Goal: Task Accomplishment & Management: Use online tool/utility

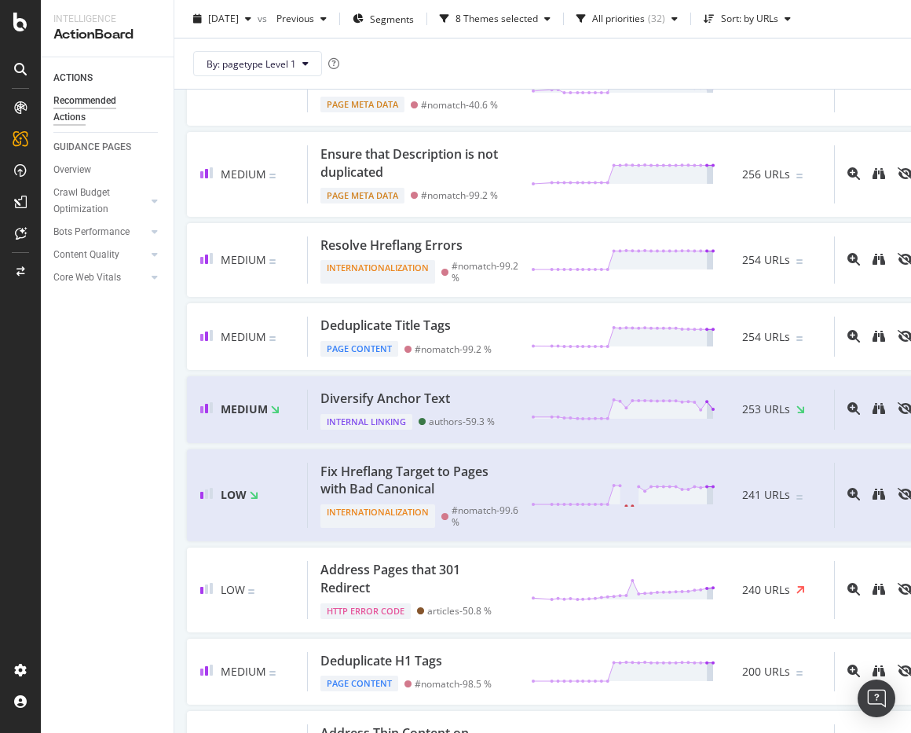
scroll to position [793, 0]
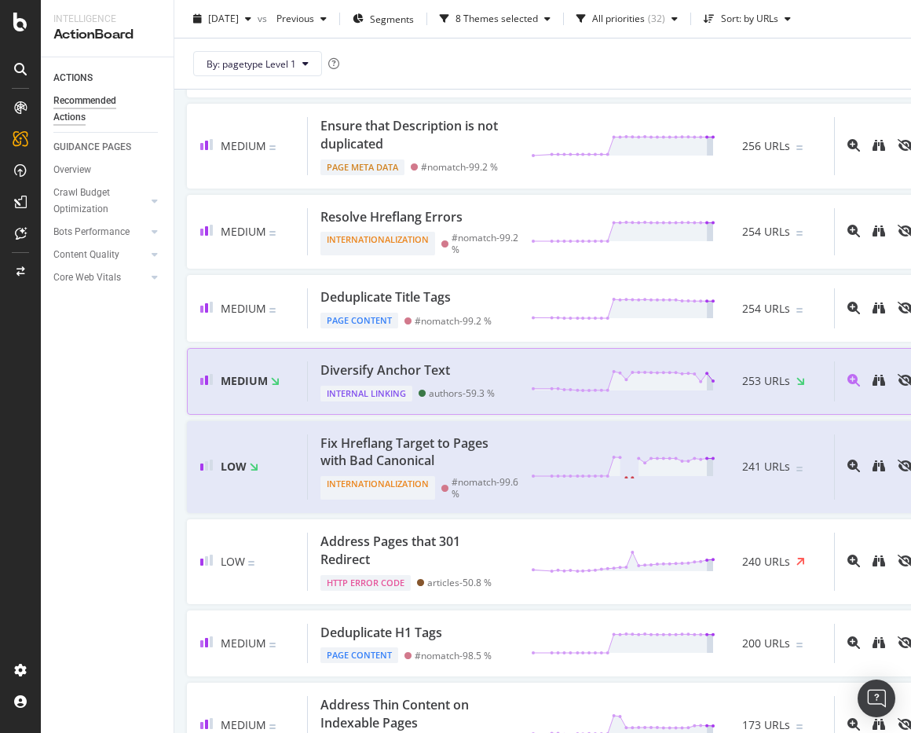
click at [386, 379] on div "Diversify Anchor Text" at bounding box center [385, 370] width 130 height 18
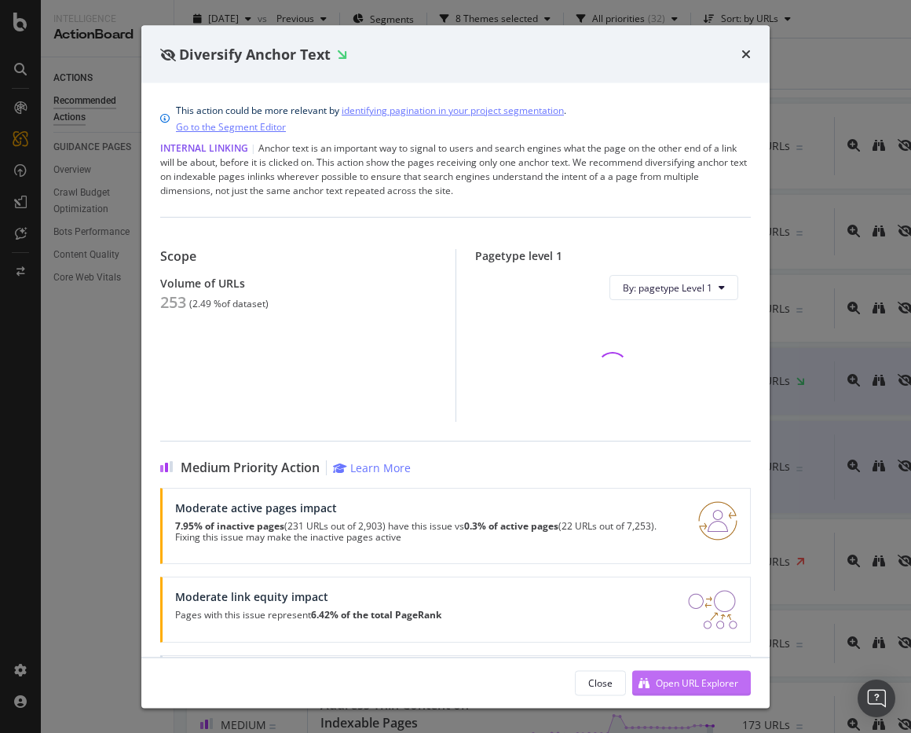
click at [660, 685] on div "Open URL Explorer" at bounding box center [697, 681] width 82 height 13
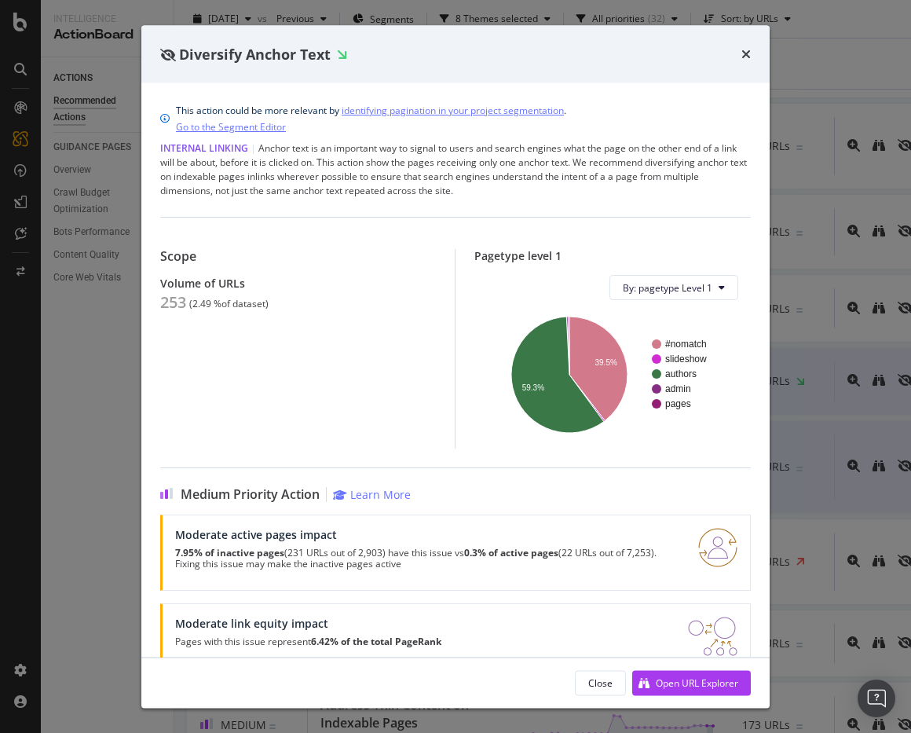
scroll to position [793, 0]
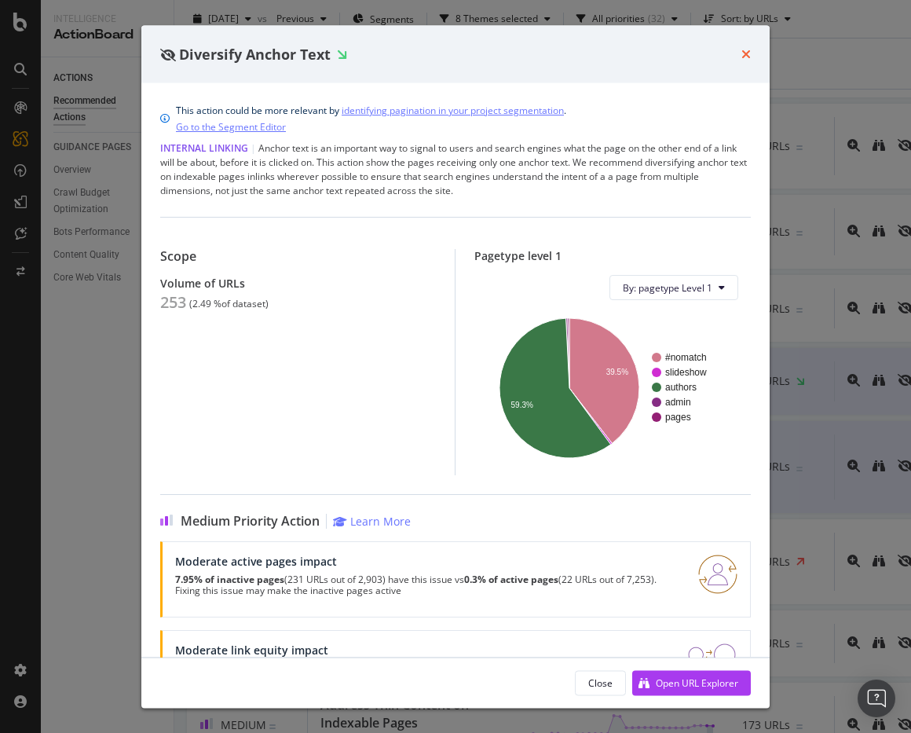
click at [743, 54] on icon "times" at bounding box center [745, 54] width 9 height 13
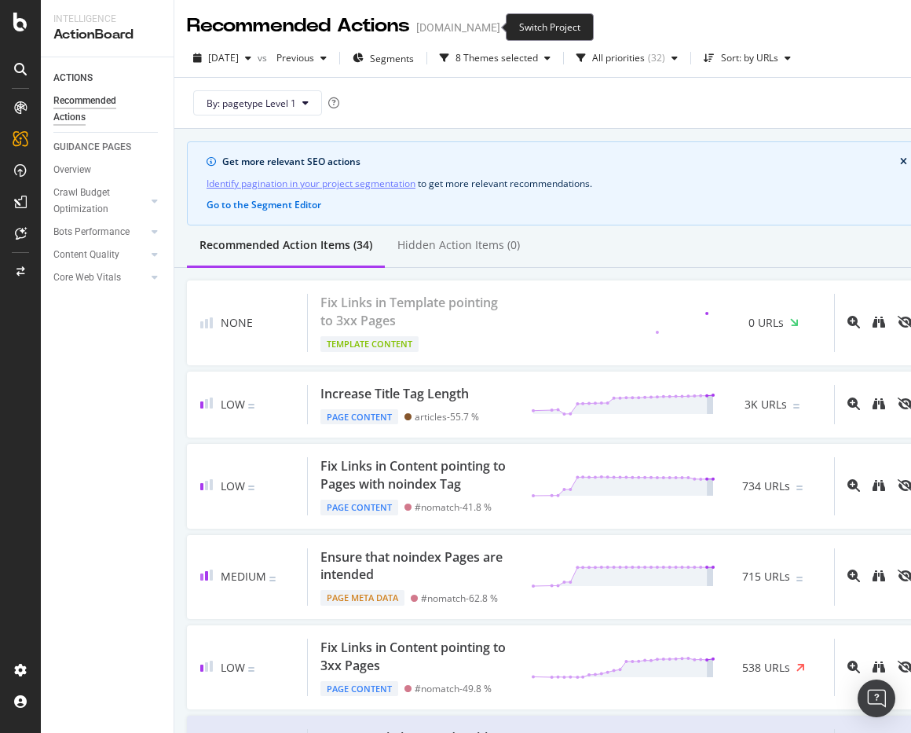
click at [507, 27] on icon "arrow-right-arrow-left" at bounding box center [511, 27] width 9 height 11
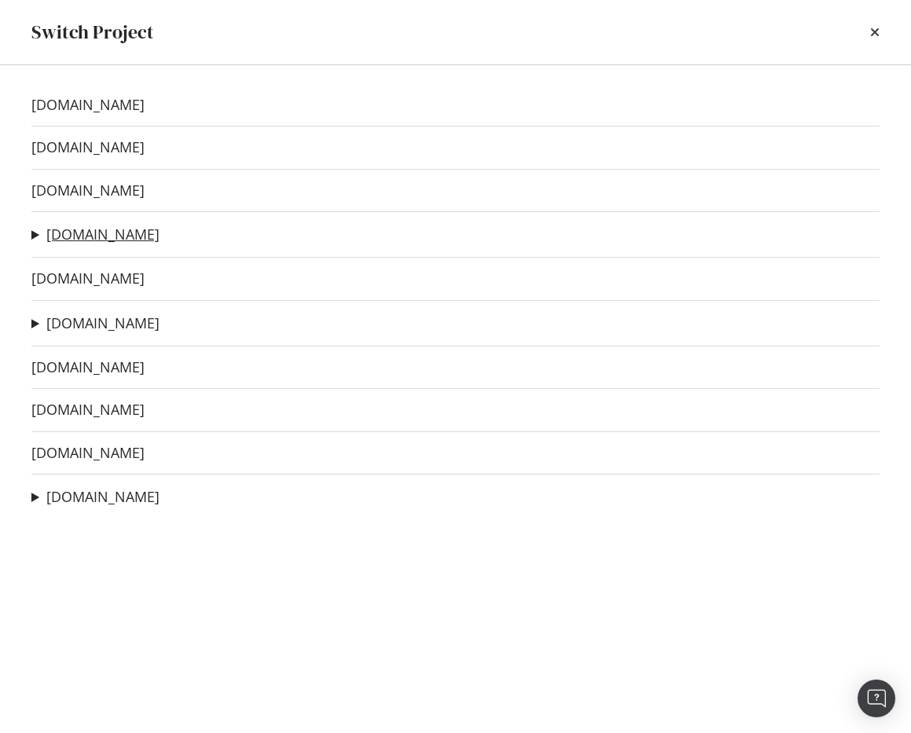
click at [68, 234] on link "thedrive.com" at bounding box center [102, 234] width 113 height 16
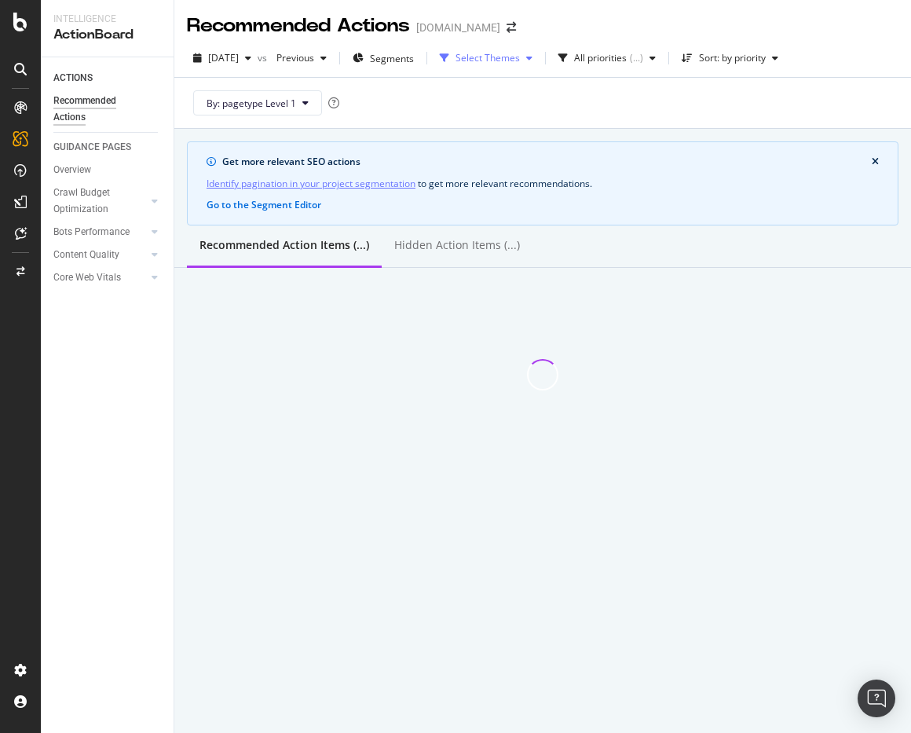
click at [496, 53] on div "Select Themes" at bounding box center [488, 57] width 64 height 9
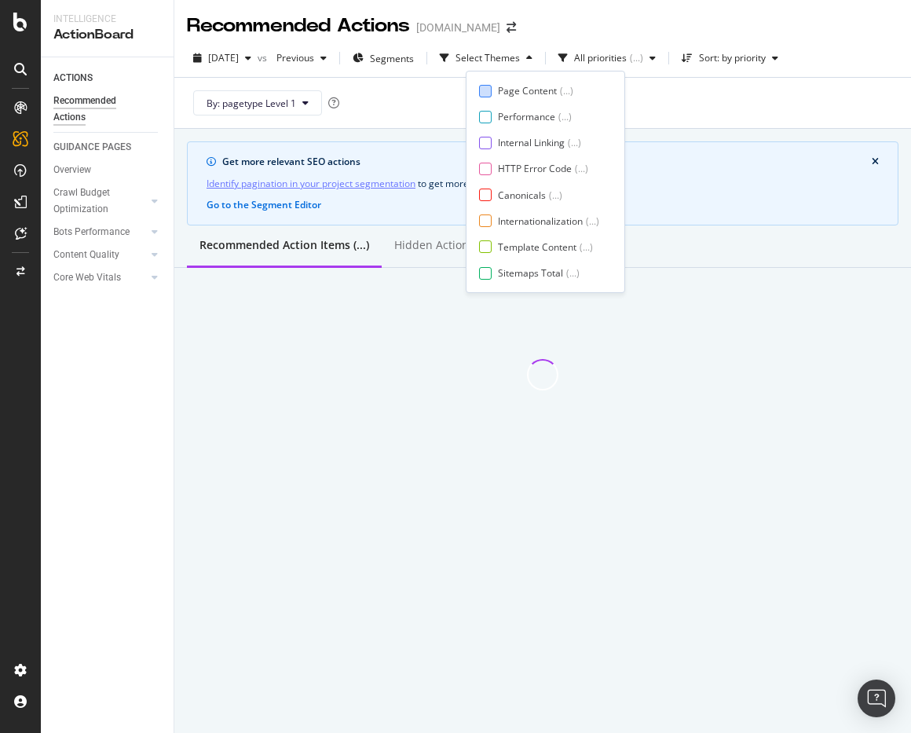
click at [498, 84] on div "Page Content" at bounding box center [527, 90] width 59 height 13
click at [489, 138] on div at bounding box center [485, 143] width 13 height 13
click at [486, 168] on div at bounding box center [485, 169] width 13 height 13
click at [485, 192] on div at bounding box center [485, 194] width 13 height 13
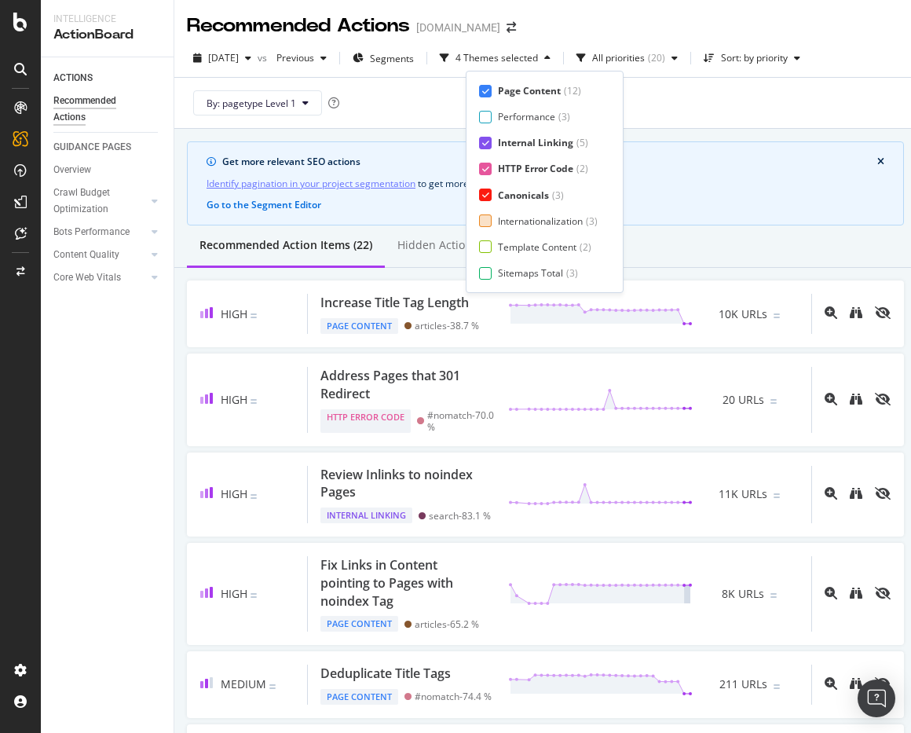
click at [485, 216] on div at bounding box center [485, 220] width 13 height 13
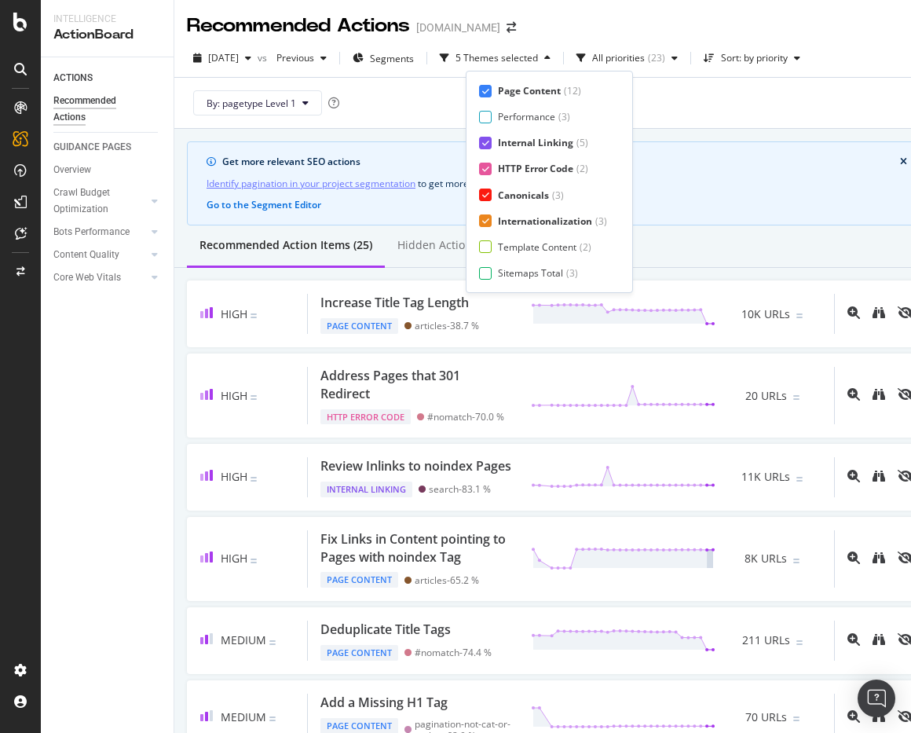
click at [485, 254] on div "Page Content ( 12 ) Performance ( 3 ) Internal Linking ( 5 ) HTTP Error Code ( …" at bounding box center [549, 182] width 141 height 196
click at [486, 247] on div at bounding box center [485, 246] width 13 height 13
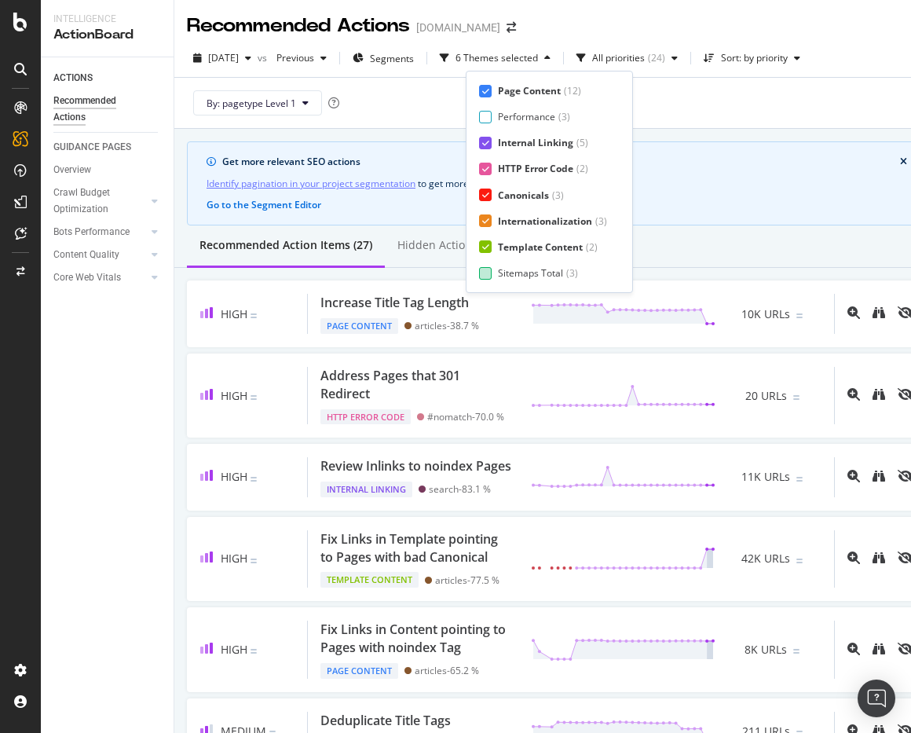
click at [485, 273] on div at bounding box center [485, 273] width 13 height 13
click at [488, 273] on div at bounding box center [485, 273] width 13 height 13
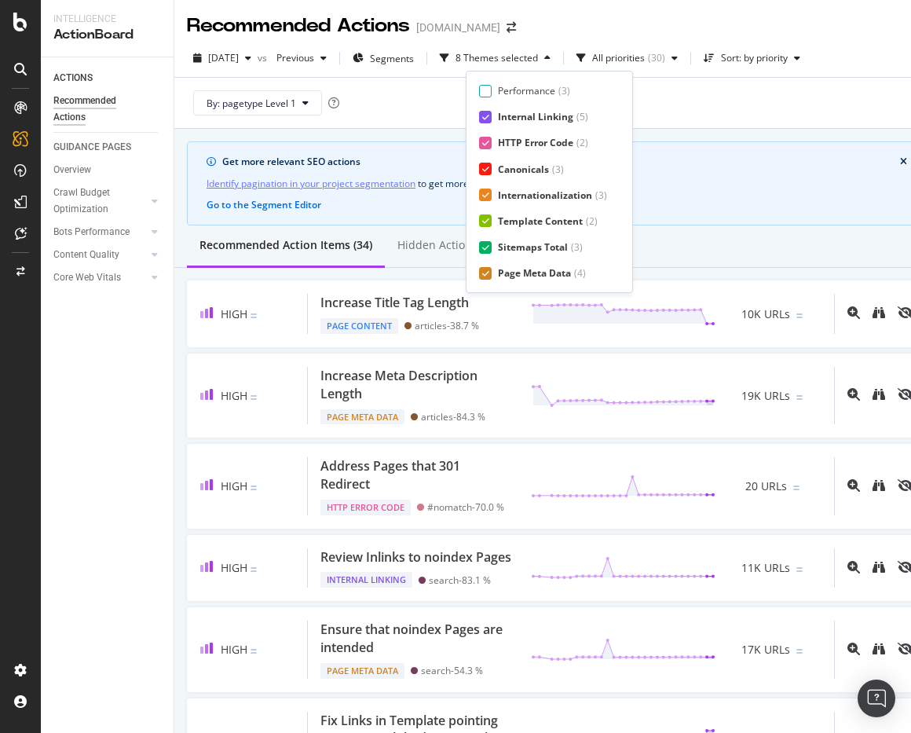
click at [795, 42] on div "2025 Sep. 13th vs Previous Segments 8 Themes selected All priorities ( 30 ) Sor…" at bounding box center [556, 84] width 765 height 90
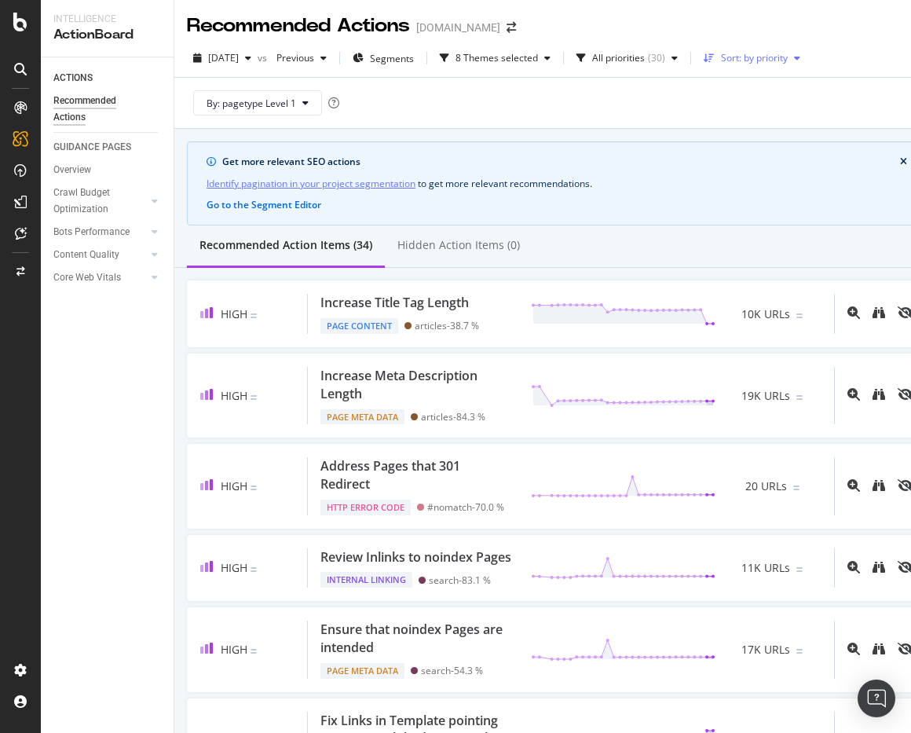
click at [790, 49] on div "Sort: by priority" at bounding box center [751, 58] width 109 height 24
click at [778, 104] on div "by URLs" at bounding box center [763, 110] width 35 height 13
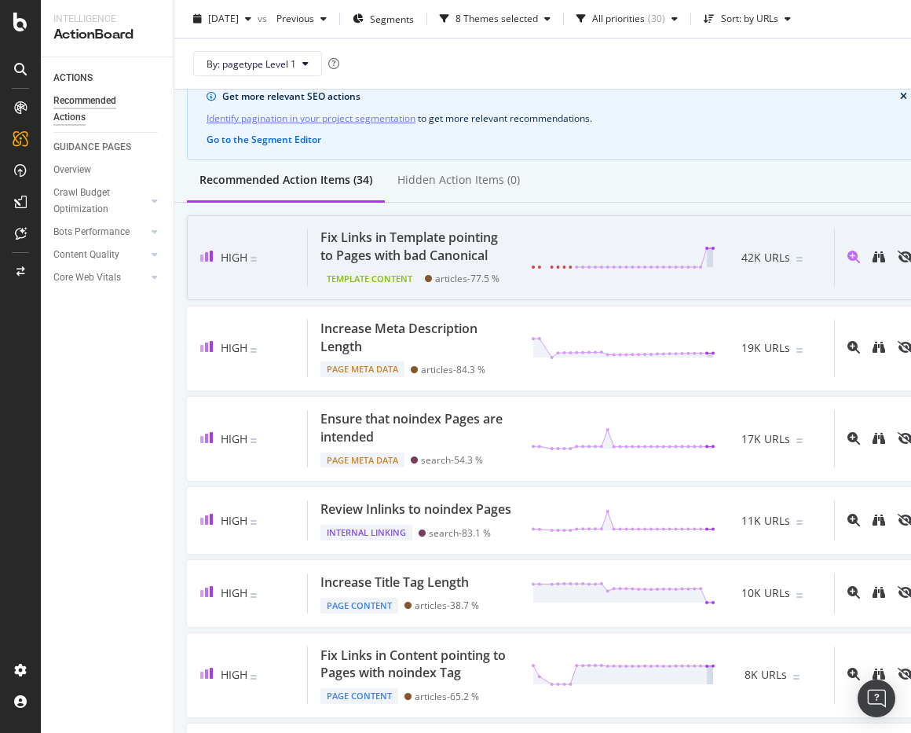
scroll to position [0, 0]
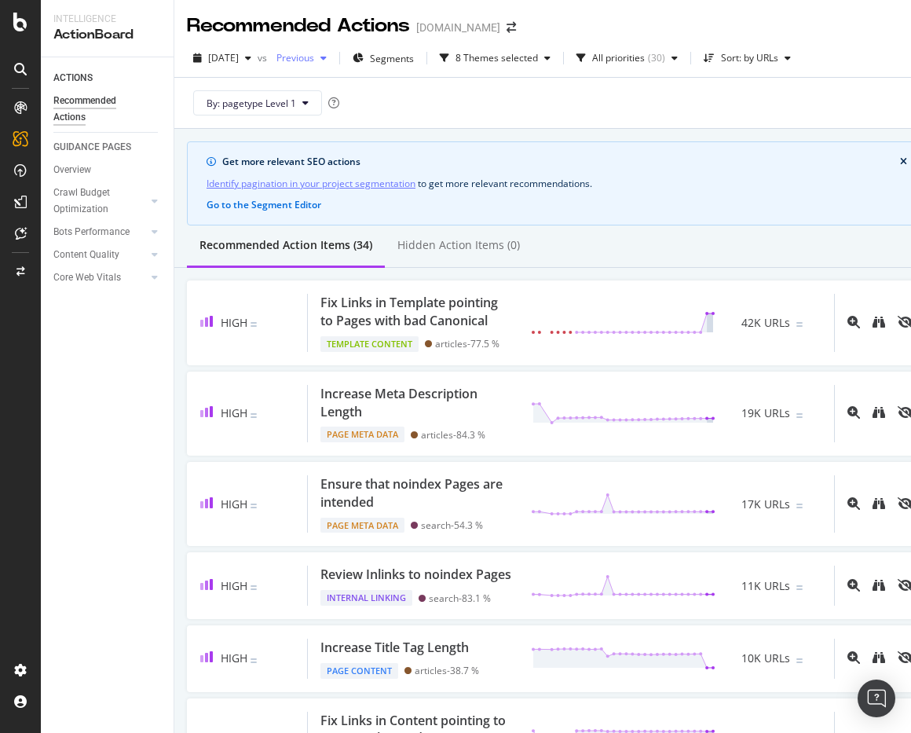
click at [314, 53] on span "Previous" at bounding box center [292, 57] width 44 height 13
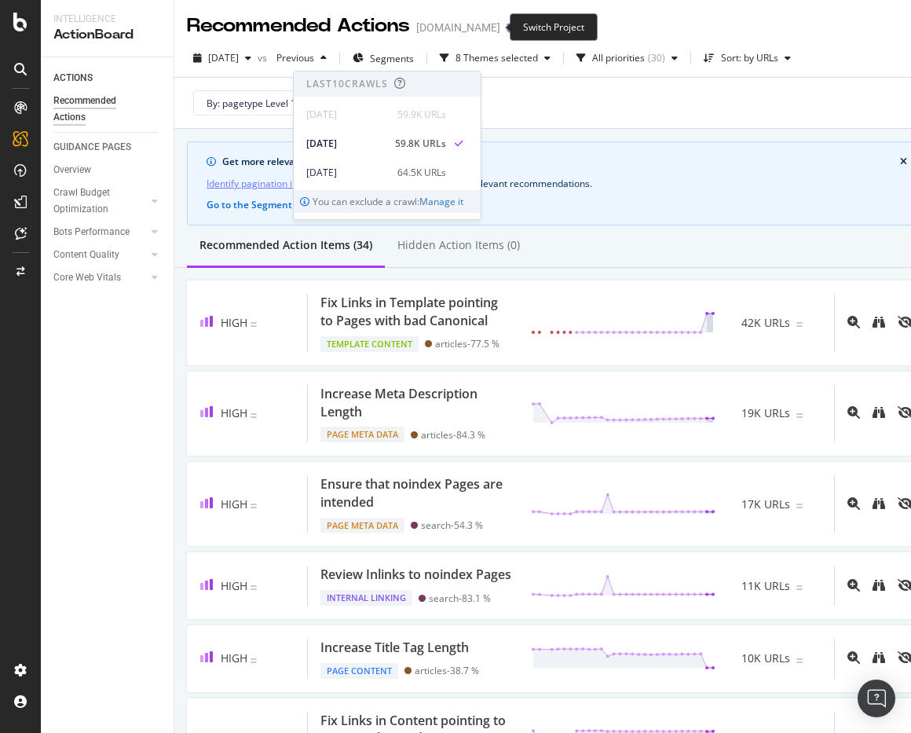
click at [507, 24] on icon "arrow-right-arrow-left" at bounding box center [511, 27] width 9 height 11
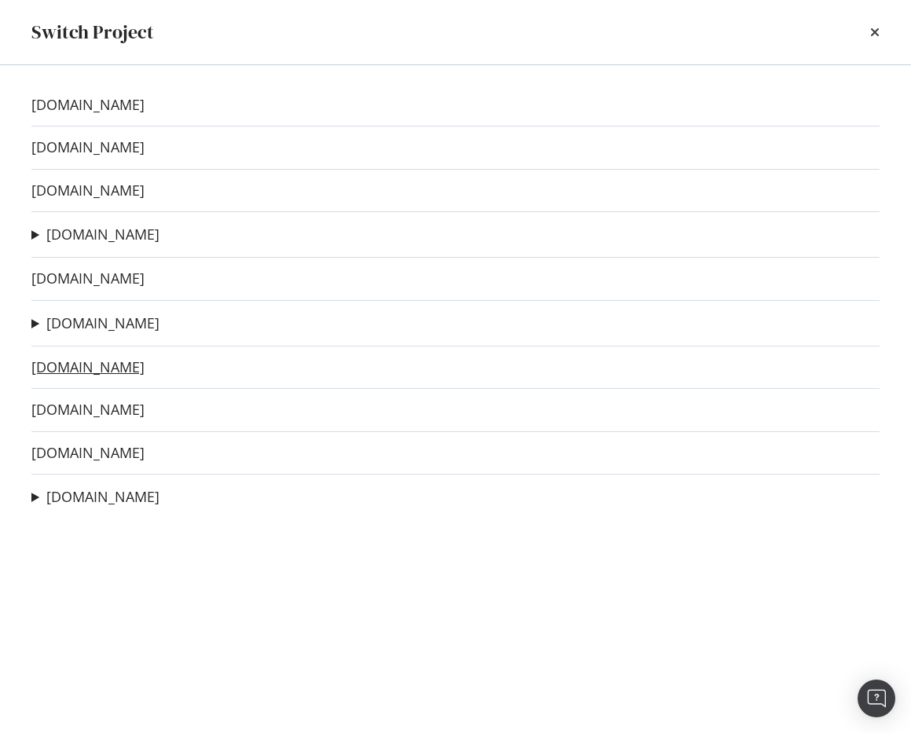
click at [79, 372] on link "popsci.com" at bounding box center [87, 367] width 113 height 16
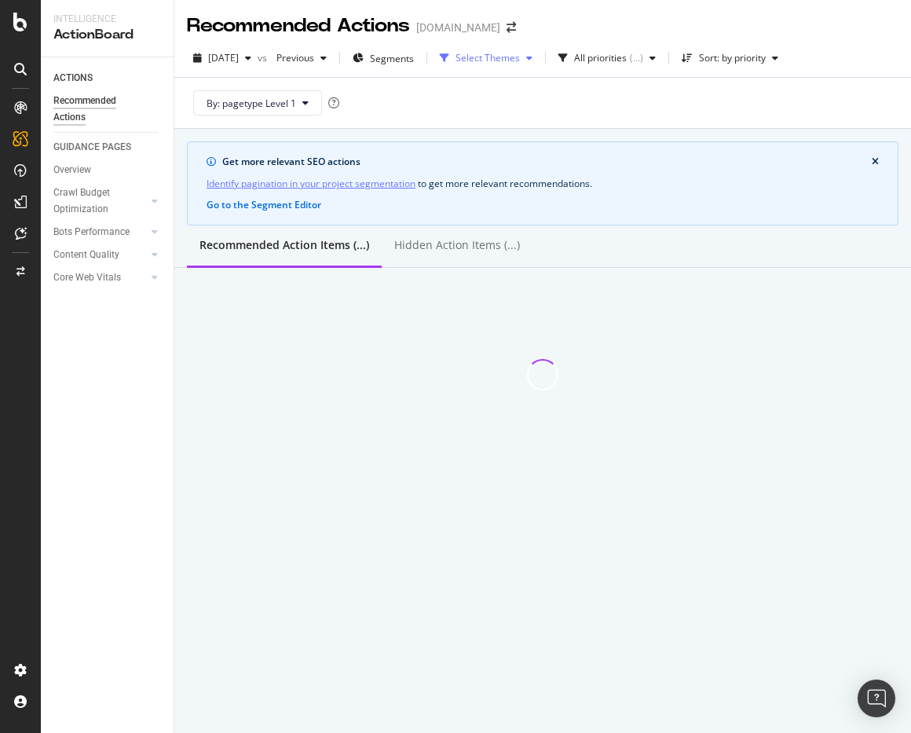
click at [500, 56] on div "Select Themes" at bounding box center [488, 57] width 64 height 9
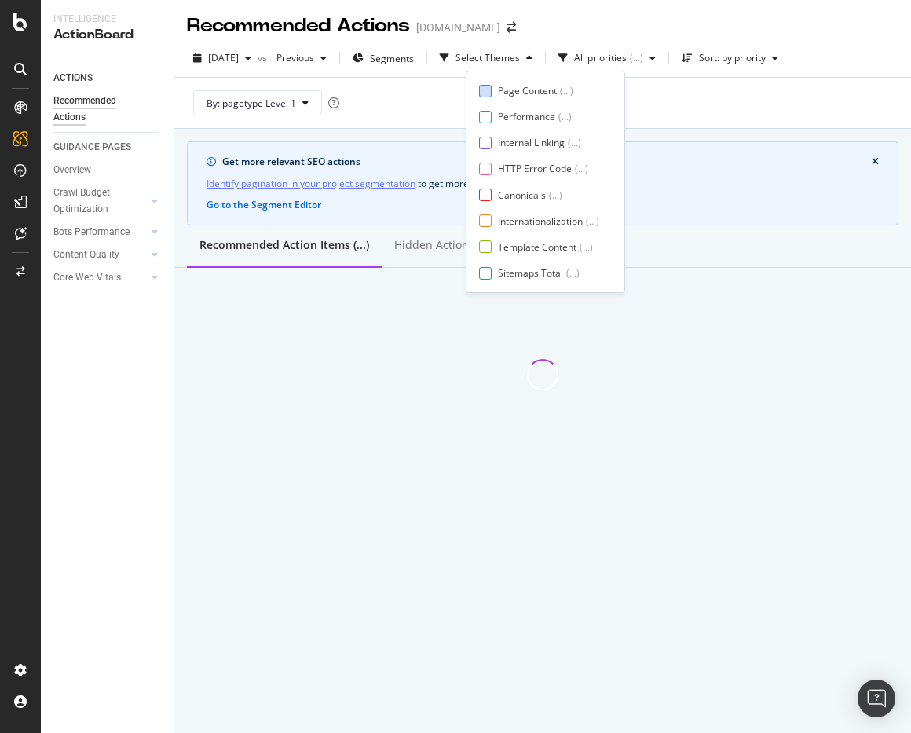
click at [496, 93] on div "Page Content ( ... )" at bounding box center [539, 90] width 120 height 13
click at [481, 146] on div at bounding box center [485, 143] width 13 height 13
click at [487, 167] on div at bounding box center [485, 169] width 13 height 13
click at [487, 196] on div at bounding box center [485, 194] width 13 height 13
click at [485, 216] on div at bounding box center [485, 220] width 13 height 13
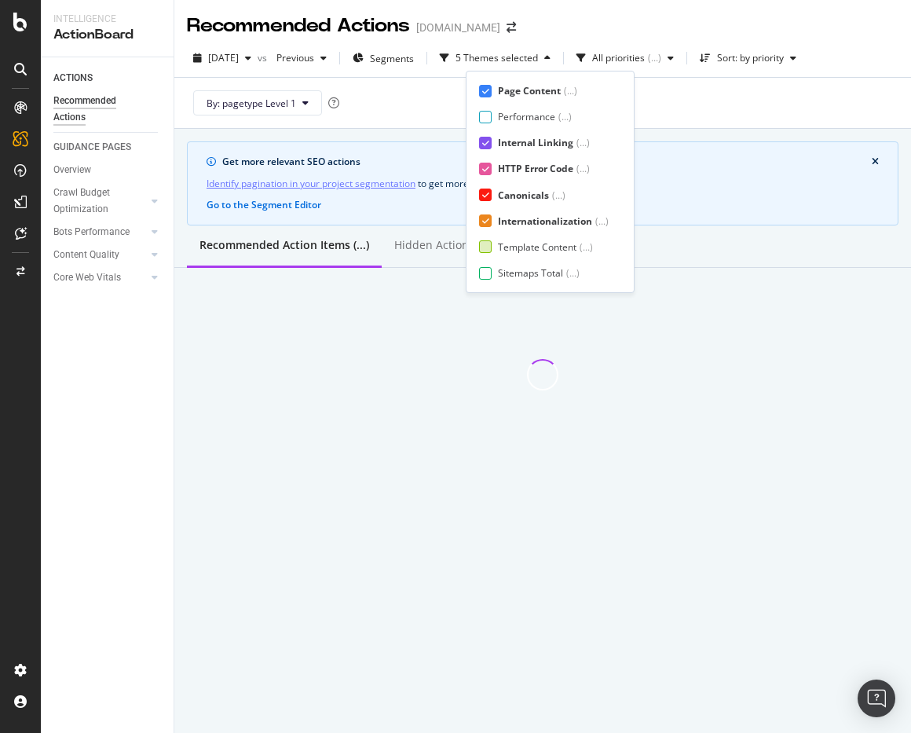
click at [486, 245] on div at bounding box center [485, 246] width 13 height 13
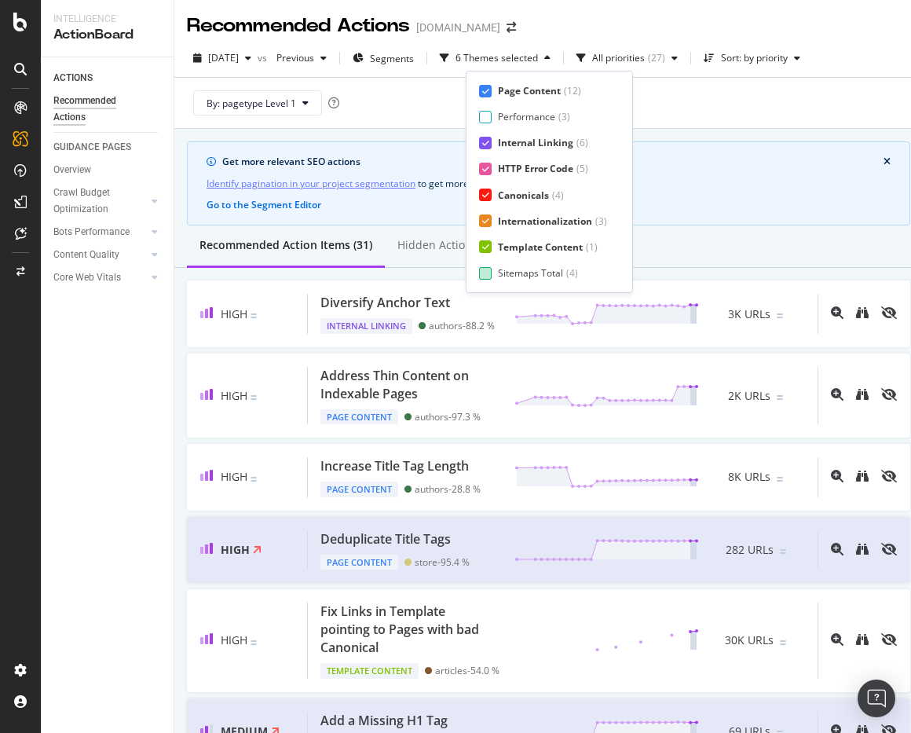
click at [485, 267] on div at bounding box center [485, 273] width 13 height 13
click at [498, 269] on div "Page Meta Data" at bounding box center [533, 272] width 71 height 13
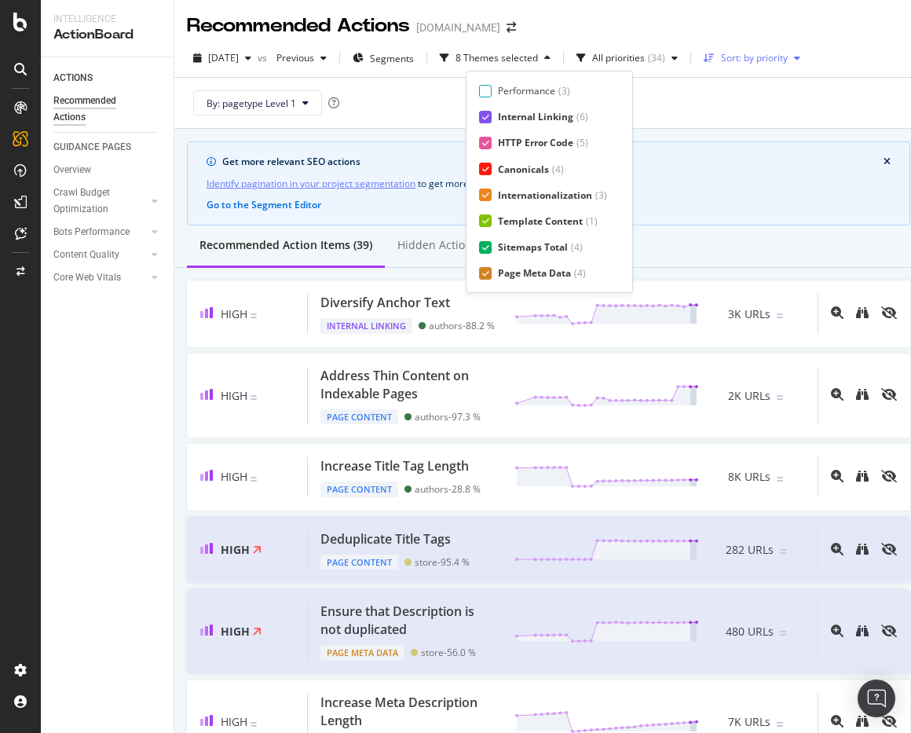
click at [788, 59] on div "Sort: by priority" at bounding box center [754, 57] width 67 height 9
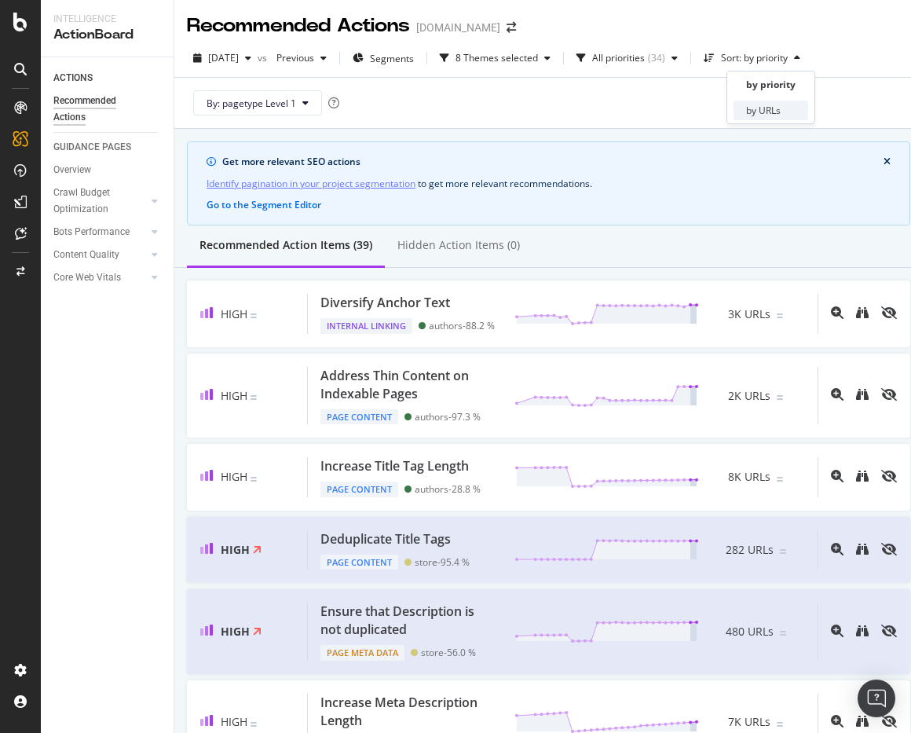
click at [793, 101] on div "by URLs" at bounding box center [771, 111] width 75 height 20
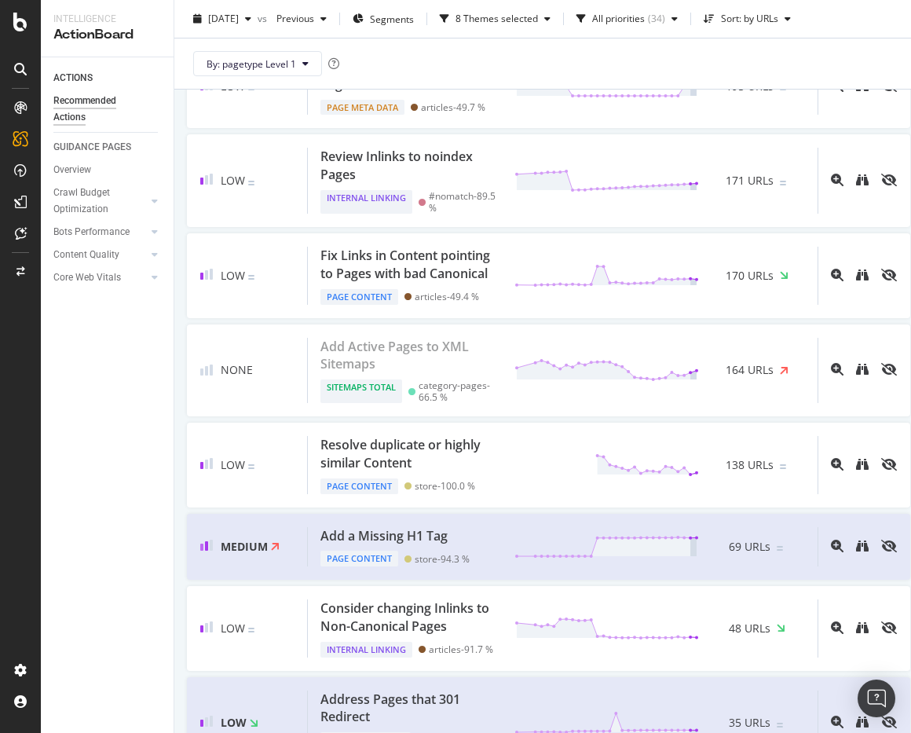
scroll to position [0, 0]
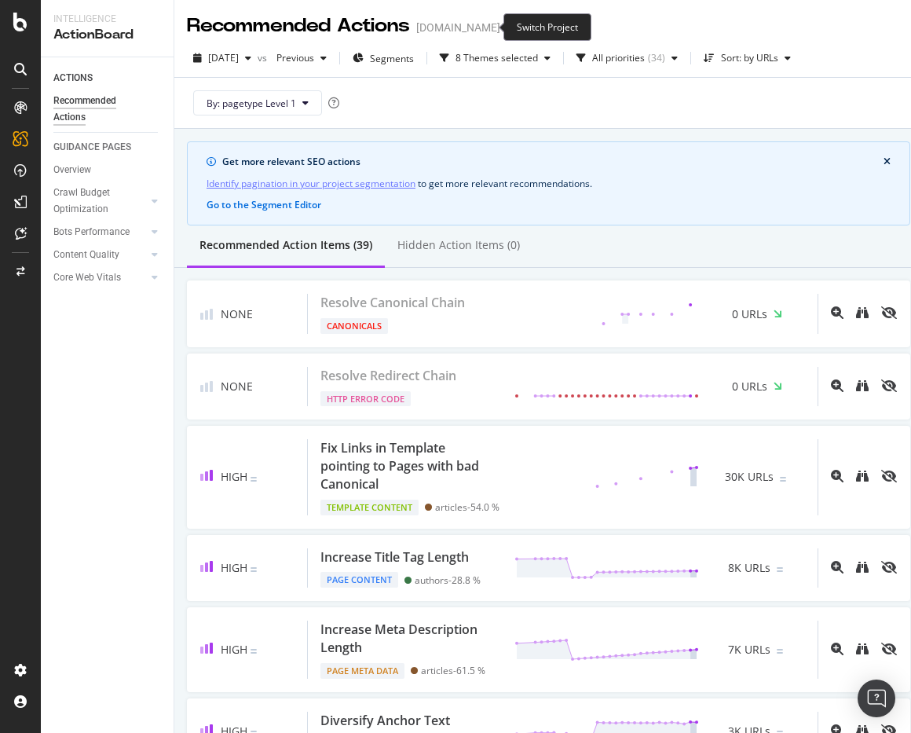
click at [507, 26] on icon "arrow-right-arrow-left" at bounding box center [511, 27] width 9 height 11
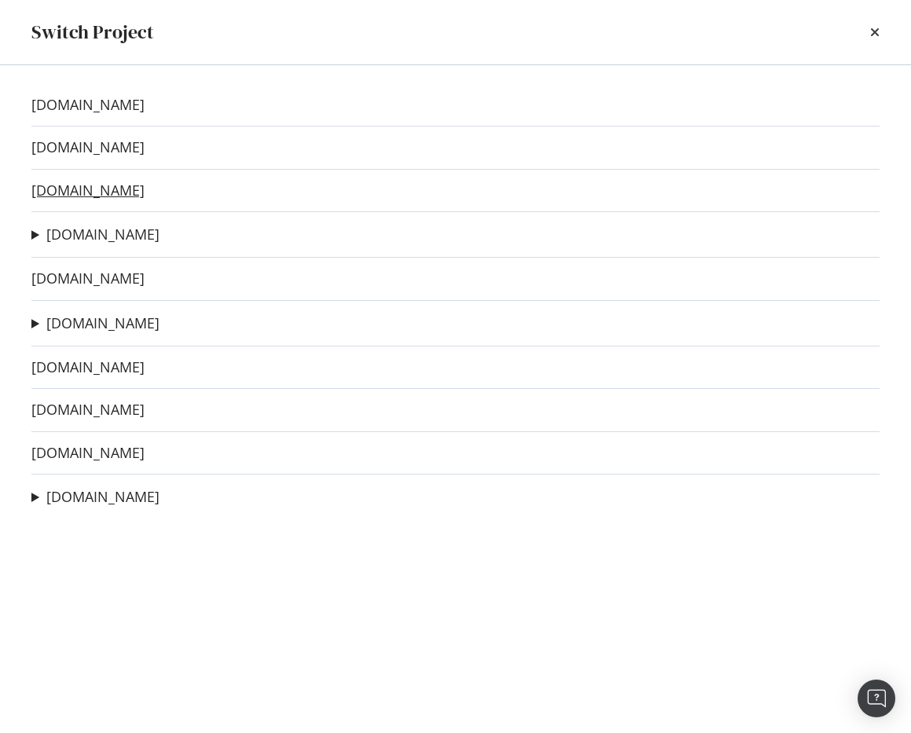
click at [65, 192] on link "outdoorlife.com" at bounding box center [87, 190] width 113 height 16
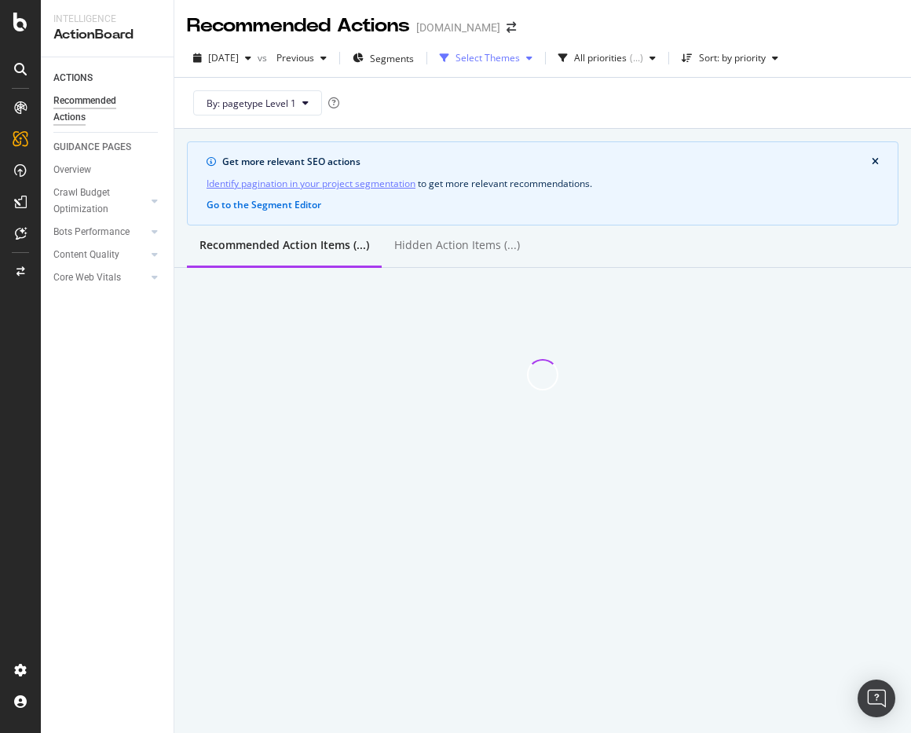
click at [501, 55] on div "Select Themes" at bounding box center [488, 57] width 64 height 9
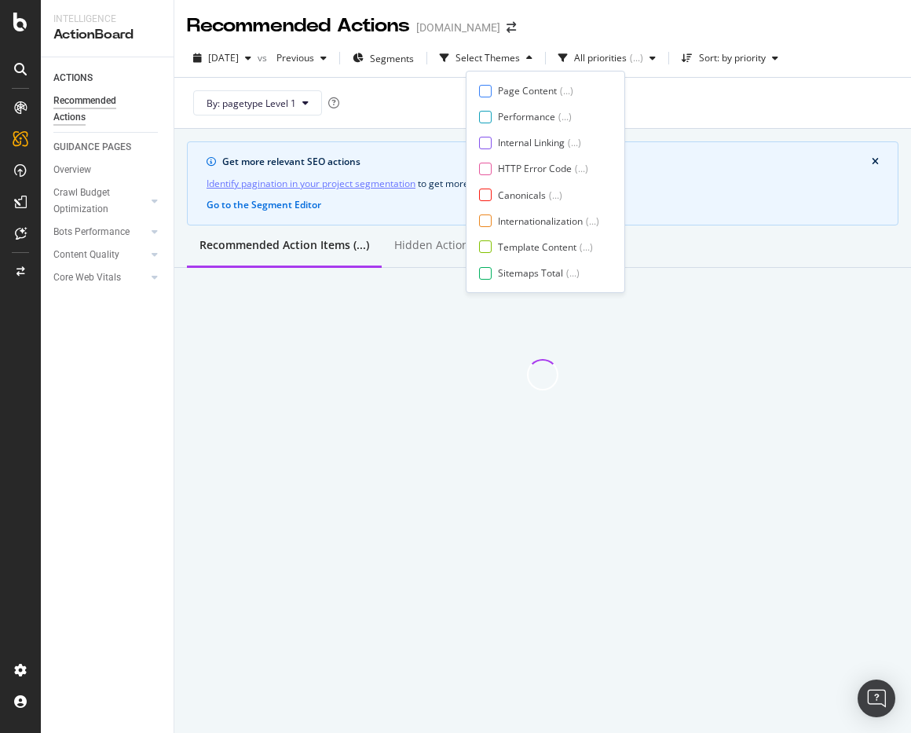
click at [498, 97] on div "Page Content ( ... ) Performance ( ... ) Internal Linking ( ... ) HTTP Error Co…" at bounding box center [545, 182] width 133 height 196
click at [489, 91] on div at bounding box center [485, 91] width 13 height 13
click at [489, 146] on div at bounding box center [485, 143] width 13 height 13
click at [489, 163] on div at bounding box center [485, 169] width 13 height 13
click at [486, 193] on div at bounding box center [485, 194] width 13 height 13
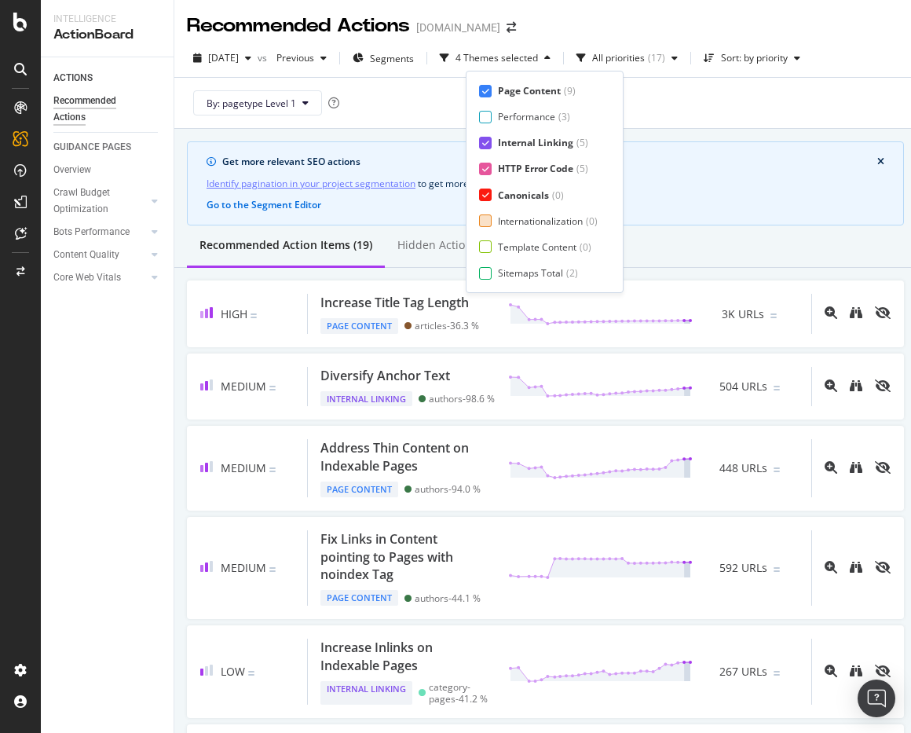
click at [486, 220] on div at bounding box center [485, 220] width 13 height 13
click at [485, 243] on div at bounding box center [485, 246] width 13 height 13
click at [485, 278] on div at bounding box center [485, 273] width 13 height 13
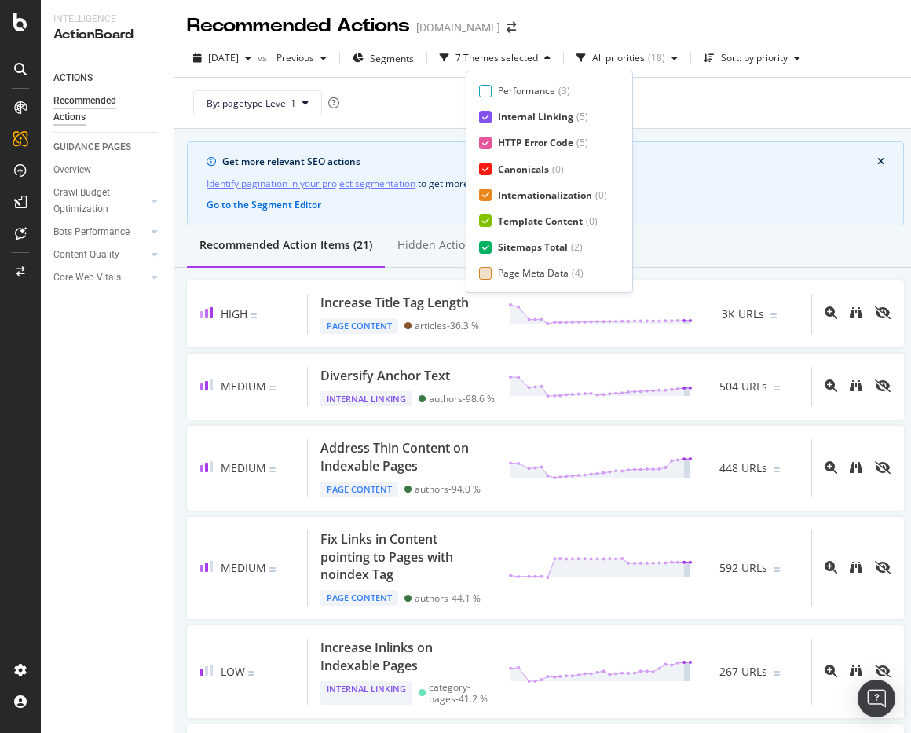
click at [505, 278] on div "Page Meta Data" at bounding box center [533, 272] width 71 height 13
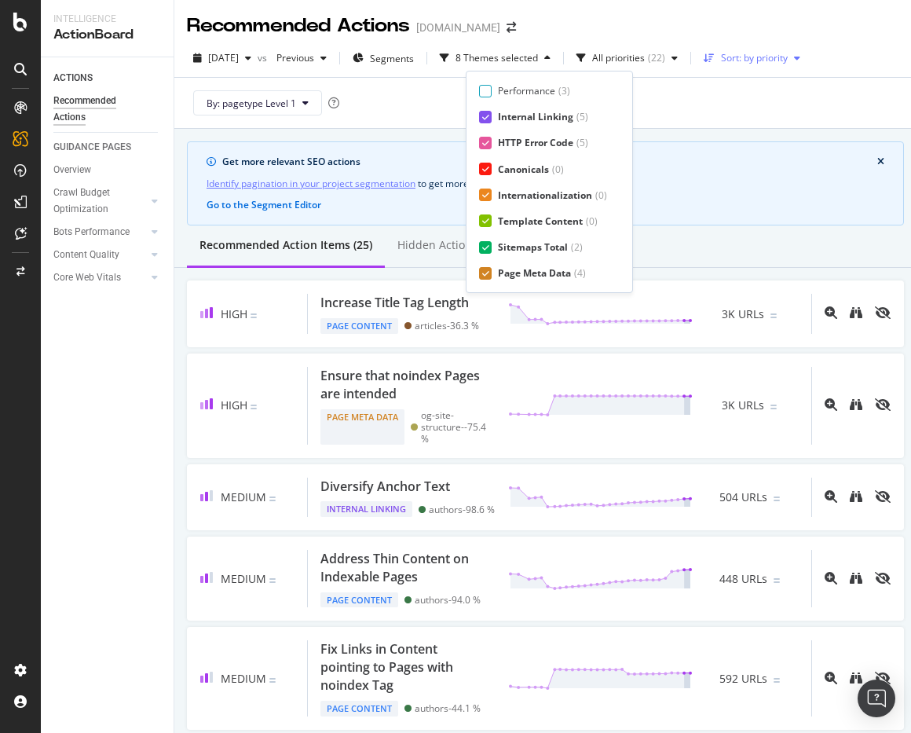
click at [779, 62] on div "Sort: by priority" at bounding box center [754, 57] width 67 height 9
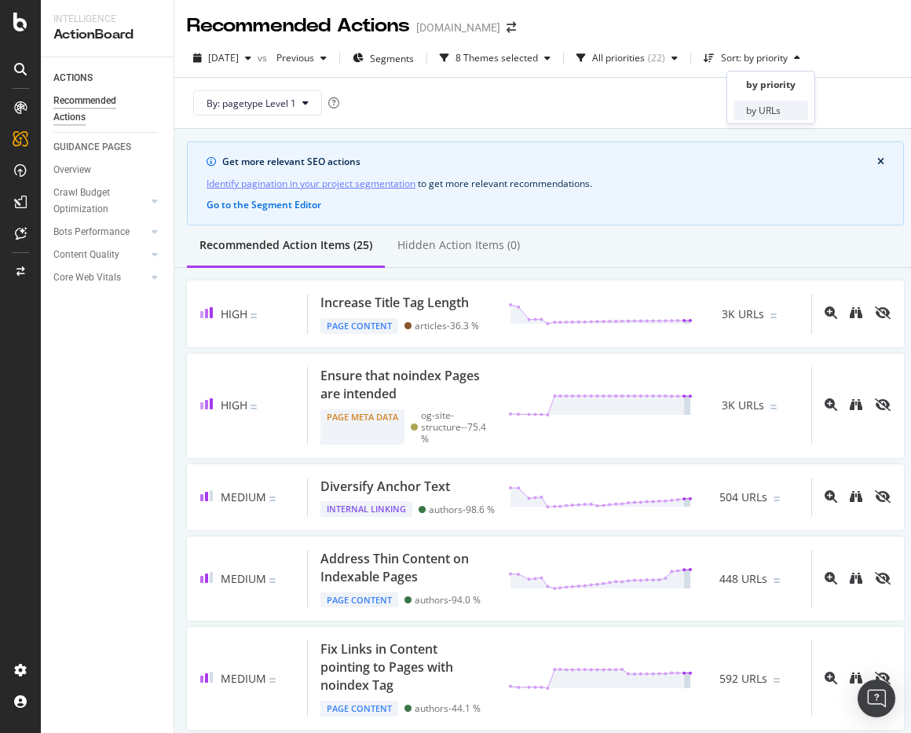
click at [765, 109] on div "by URLs" at bounding box center [763, 110] width 35 height 13
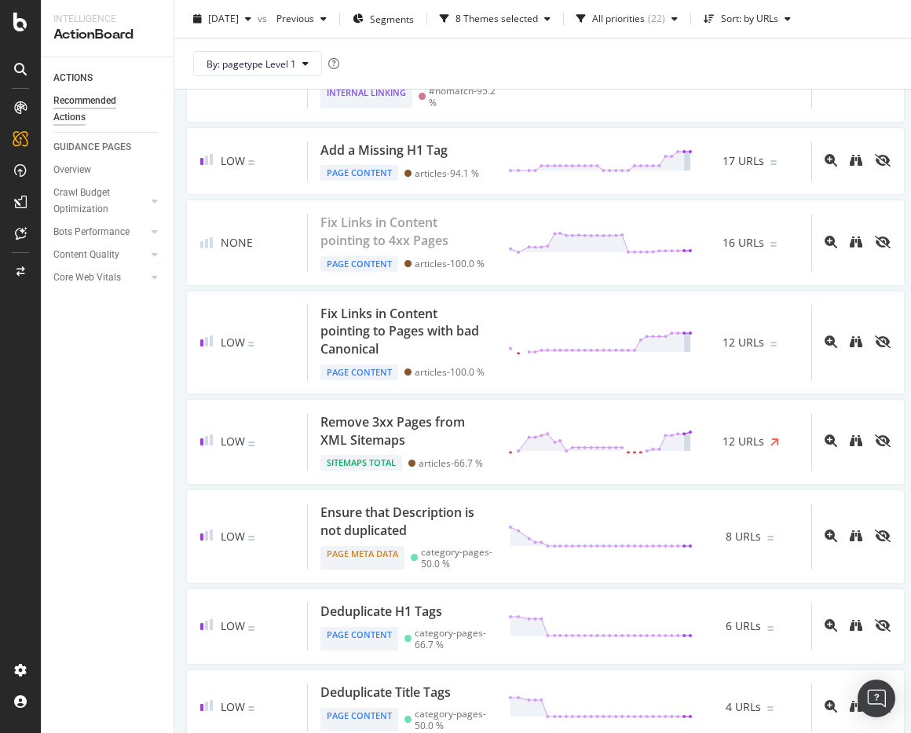
scroll to position [0, 0]
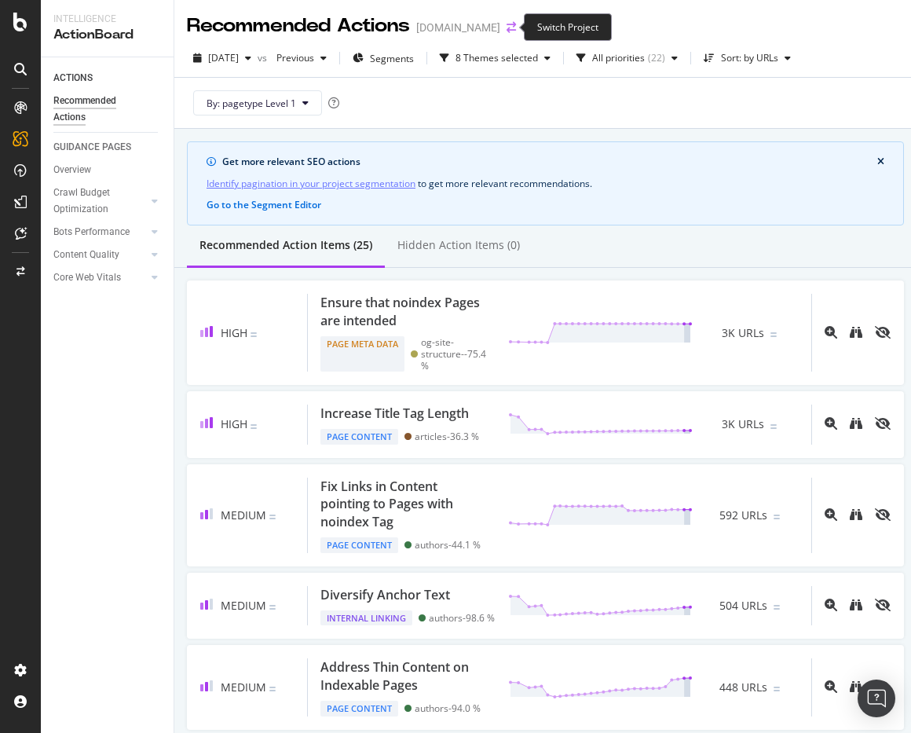
click at [507, 24] on icon "arrow-right-arrow-left" at bounding box center [511, 27] width 9 height 11
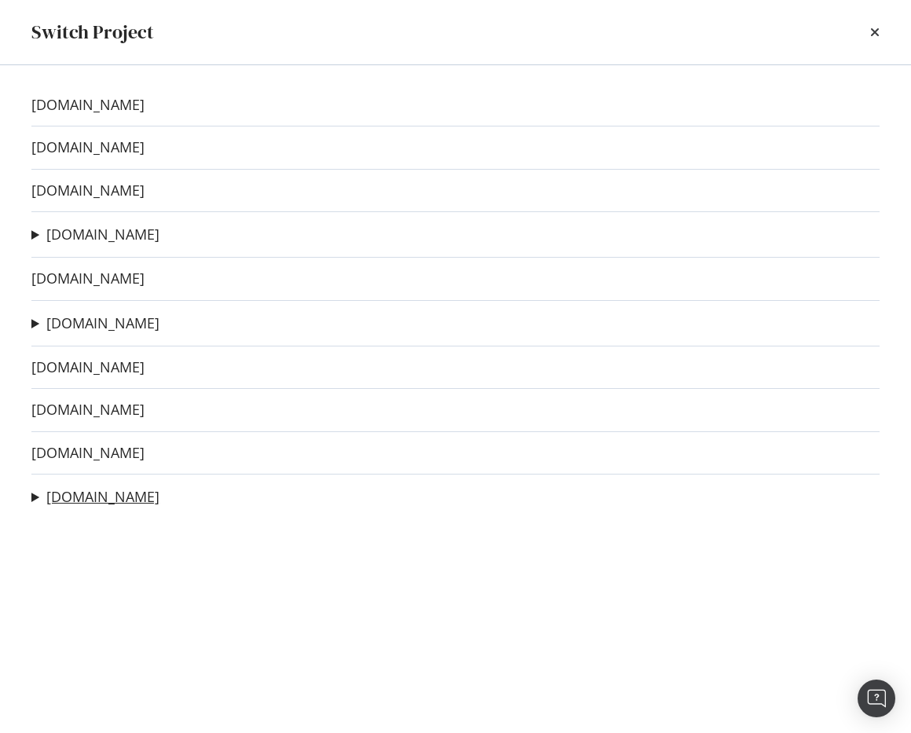
click at [81, 500] on link "dwell.com" at bounding box center [102, 497] width 113 height 16
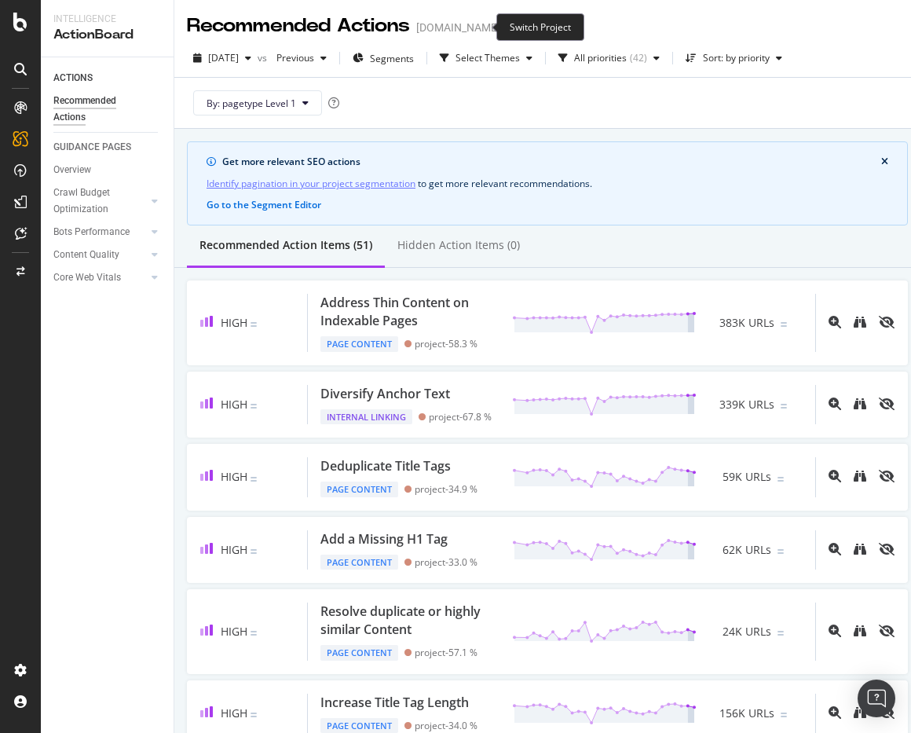
click at [500, 30] on span at bounding box center [511, 27] width 22 height 11
click at [507, 26] on icon "arrow-right-arrow-left" at bounding box center [511, 27] width 9 height 11
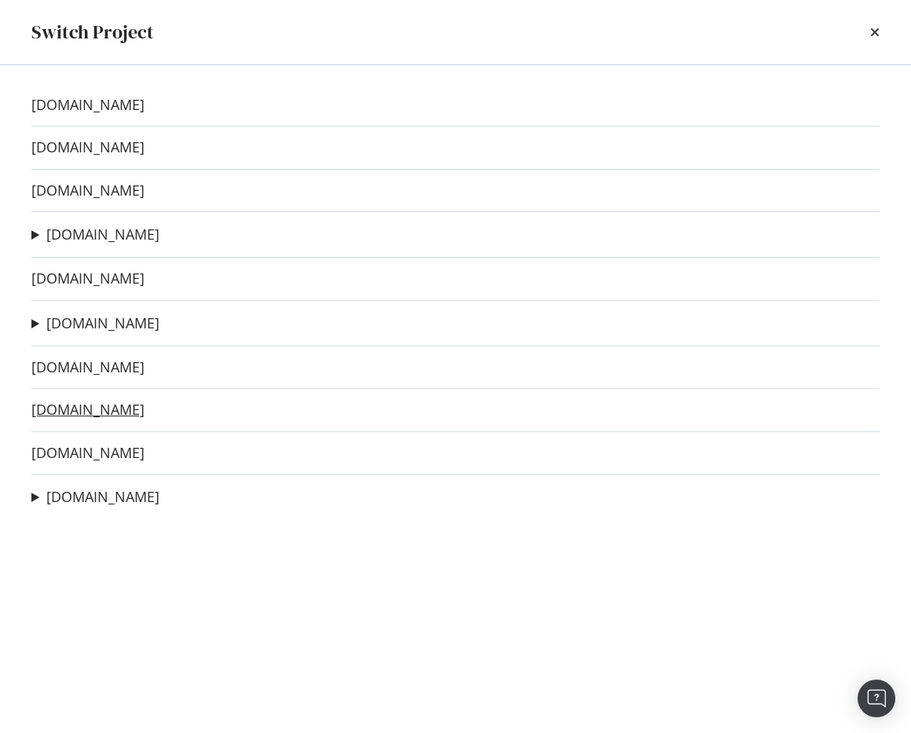
click at [82, 407] on link "wearethemighty.com" at bounding box center [87, 409] width 113 height 16
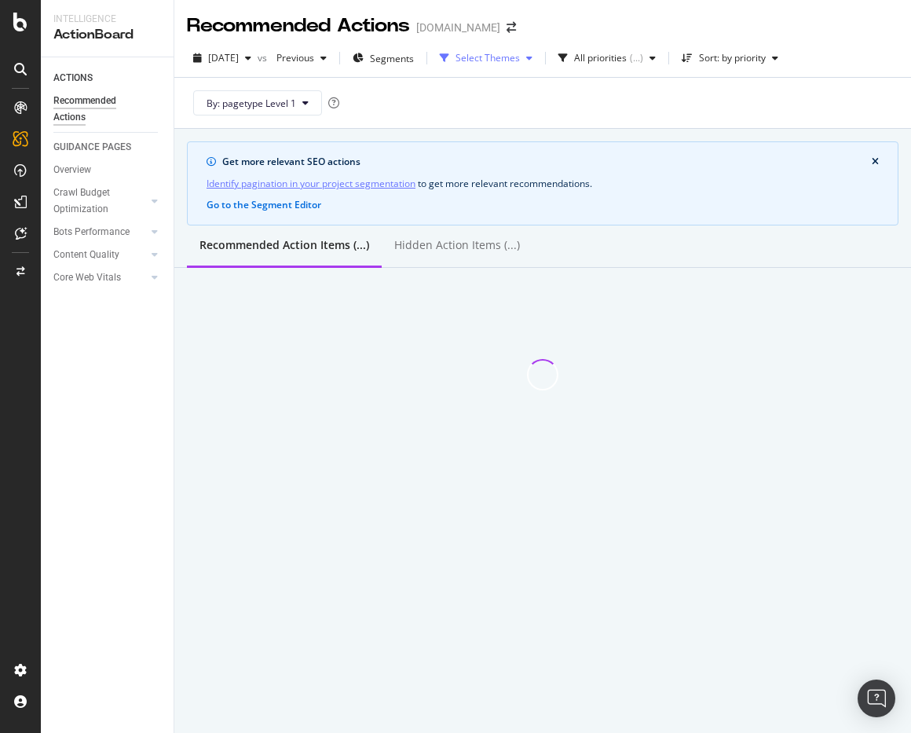
click at [519, 53] on div "Select Themes" at bounding box center [488, 57] width 64 height 9
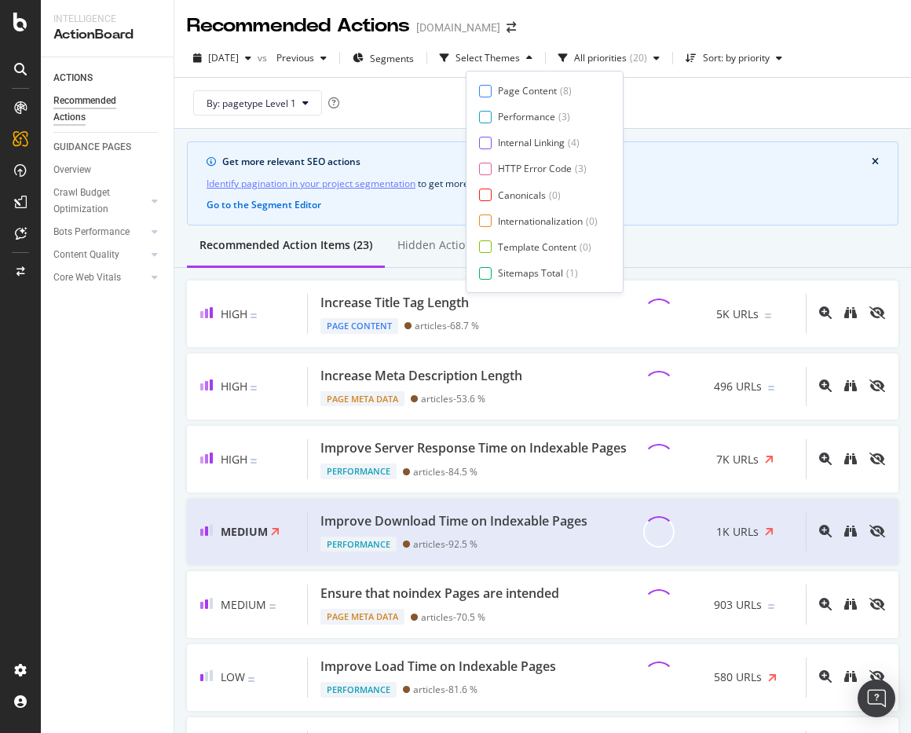
click at [507, 82] on div "Page Content ( 8 ) Performance ( 3 ) Internal Linking ( 4 ) HTTP Error Code ( 3…" at bounding box center [545, 182] width 158 height 222
click at [505, 86] on div "Page Content" at bounding box center [527, 90] width 59 height 13
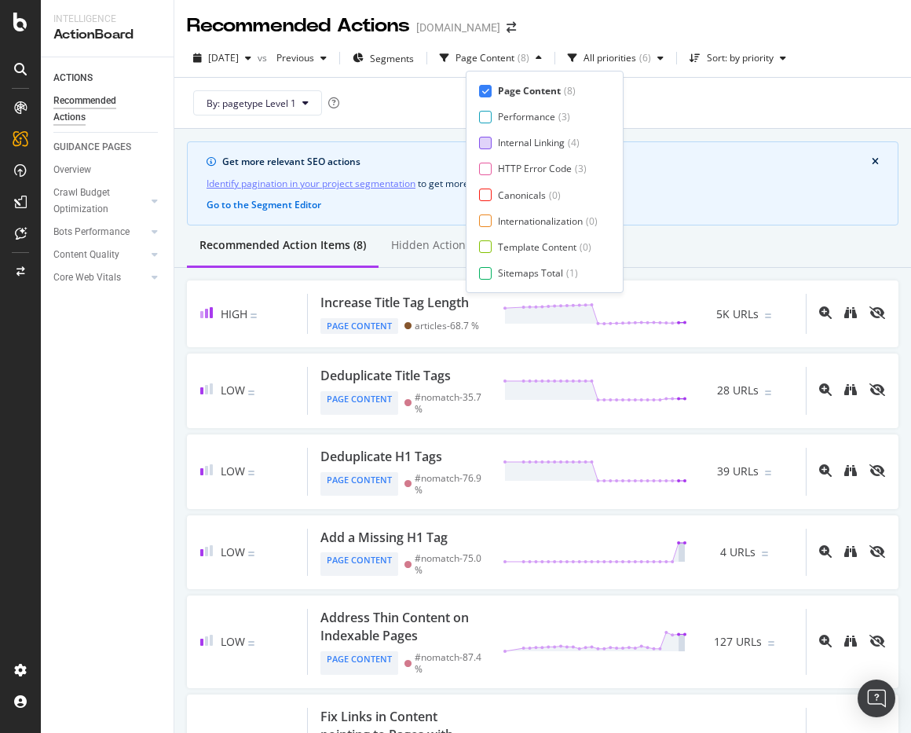
click at [492, 144] on div "Internal Linking ( 4 )" at bounding box center [538, 142] width 119 height 13
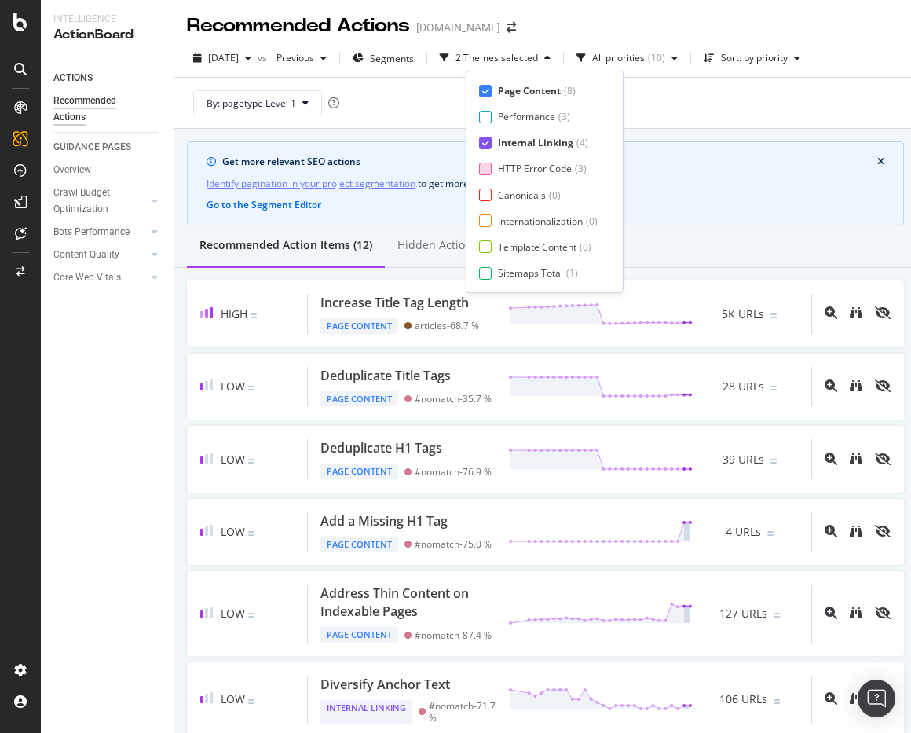
click at [485, 172] on div at bounding box center [485, 169] width 13 height 13
click at [486, 200] on div at bounding box center [485, 194] width 13 height 13
click at [488, 221] on div at bounding box center [485, 220] width 13 height 13
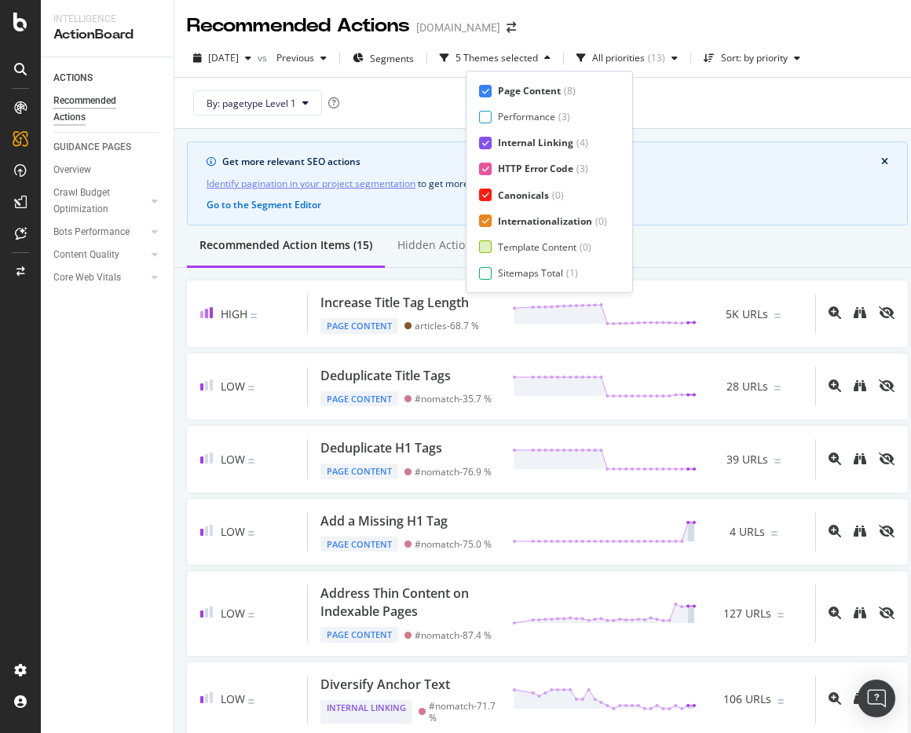
click at [487, 245] on div at bounding box center [485, 246] width 13 height 13
click at [485, 267] on div at bounding box center [485, 273] width 13 height 13
click at [499, 268] on div "Page Meta Data" at bounding box center [533, 272] width 71 height 13
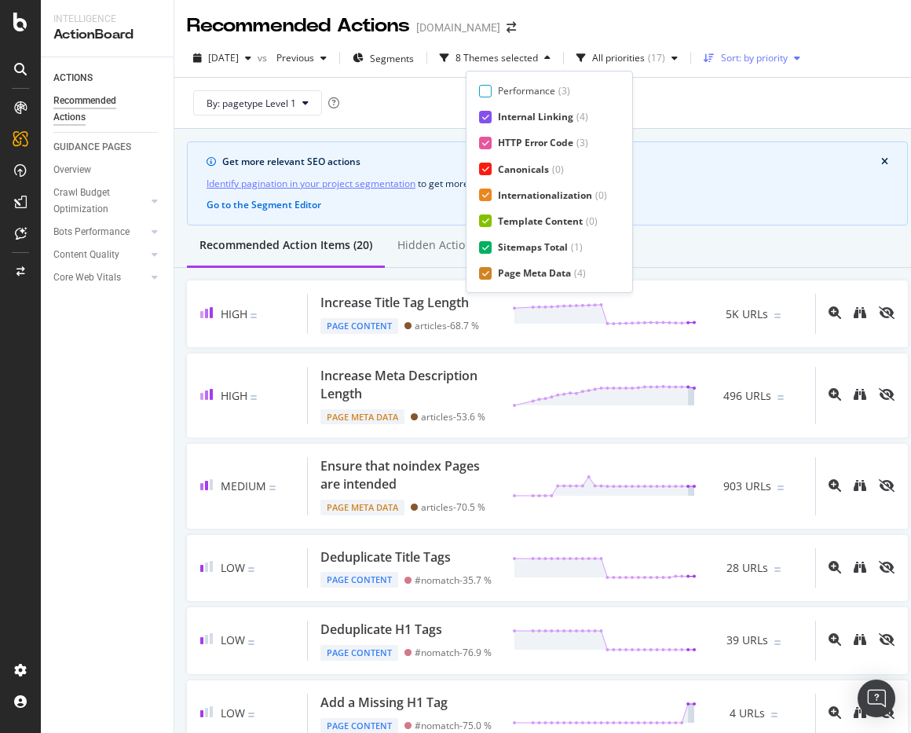
click at [774, 65] on div "Sort: by priority" at bounding box center [751, 58] width 109 height 24
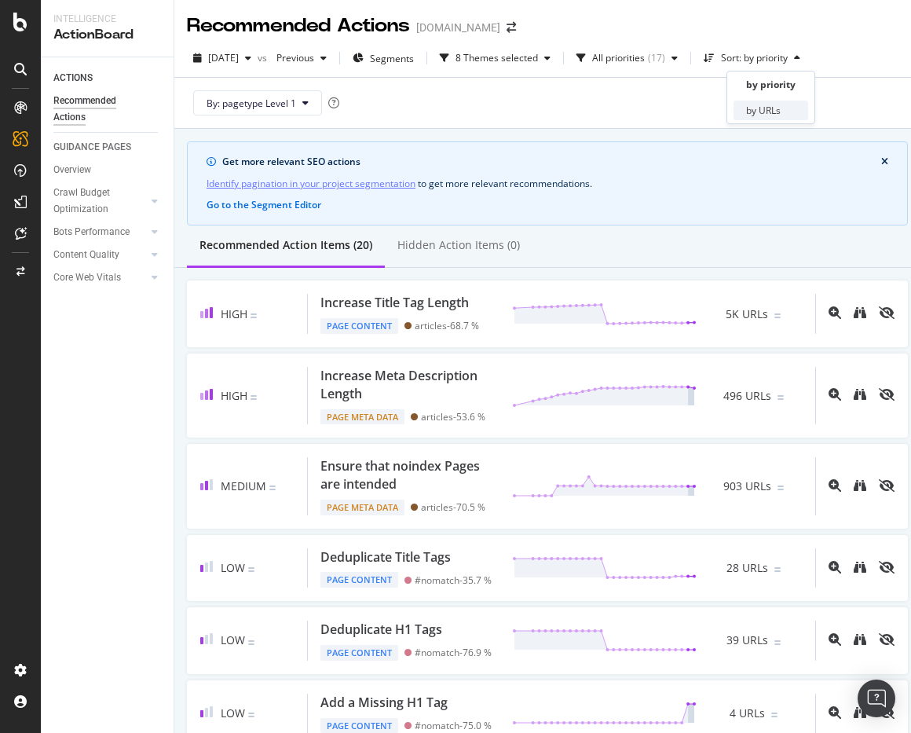
click at [763, 102] on div "by URLs" at bounding box center [771, 111] width 75 height 20
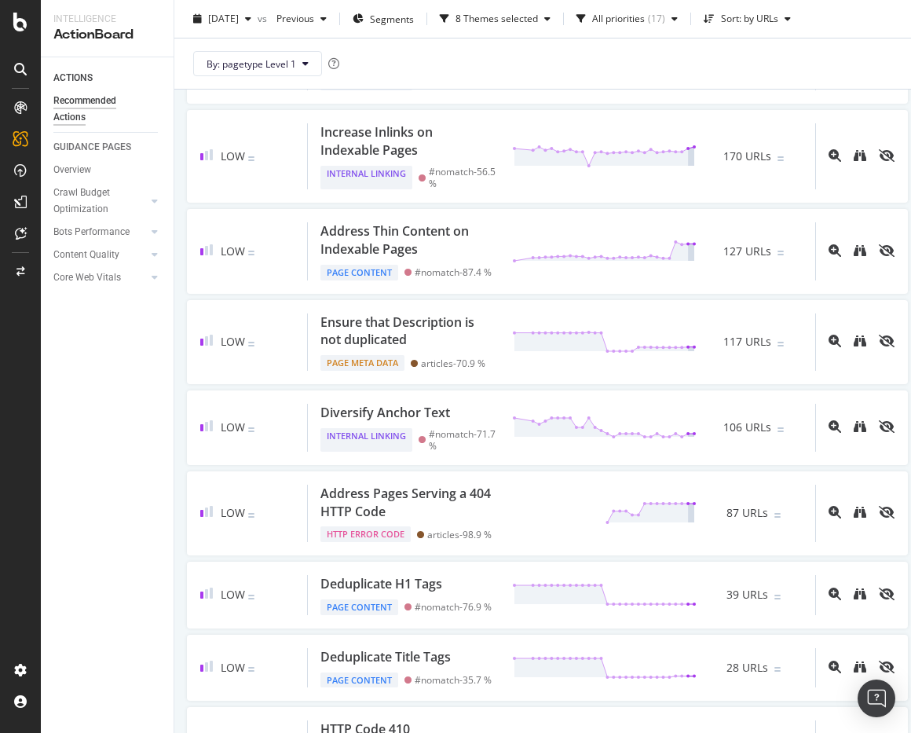
scroll to position [0, 0]
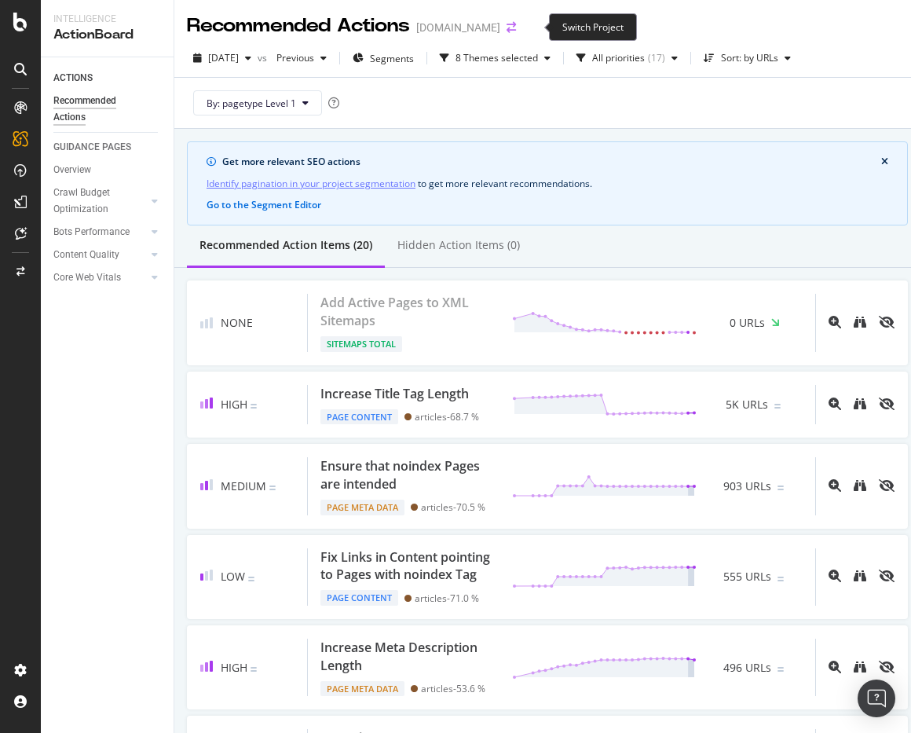
click at [516, 24] on icon "arrow-right-arrow-left" at bounding box center [511, 27] width 9 height 11
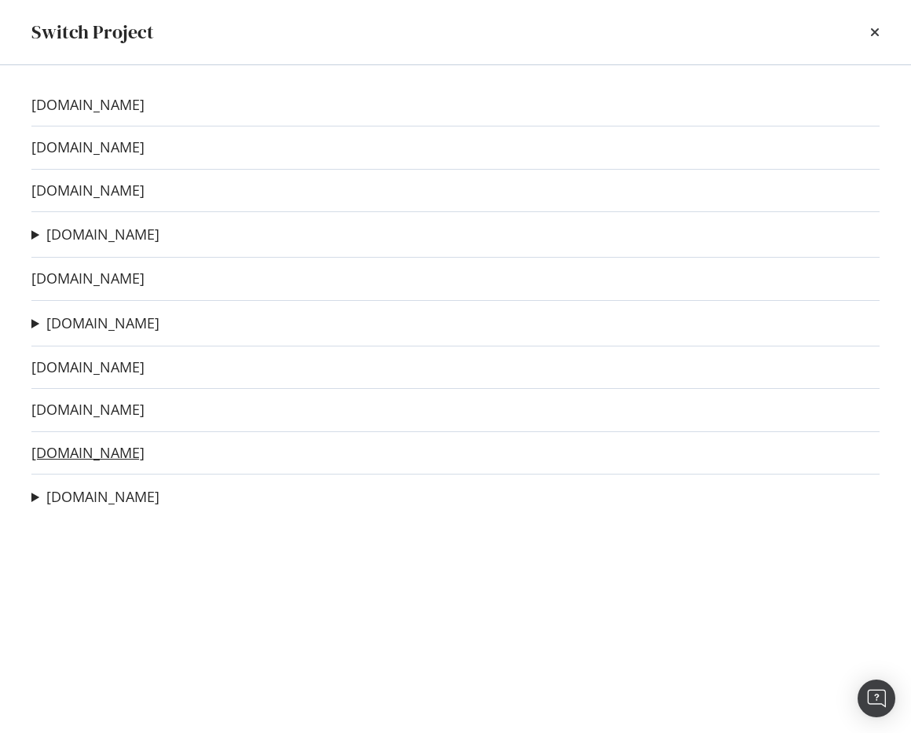
click at [74, 452] on link "[DOMAIN_NAME]" at bounding box center [87, 453] width 113 height 16
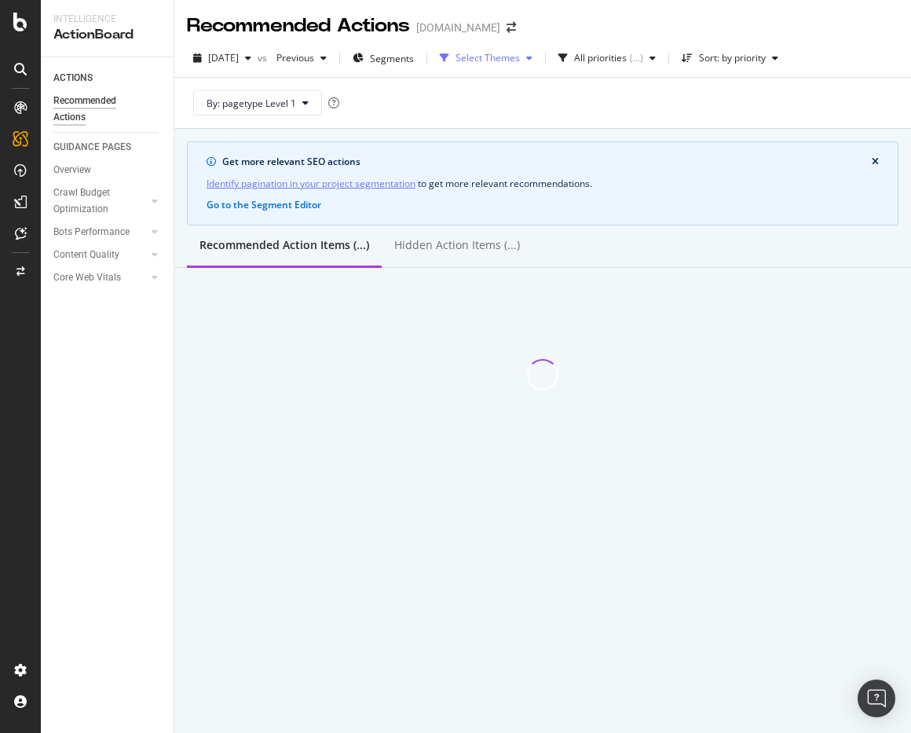
click at [500, 55] on div "Select Themes" at bounding box center [488, 57] width 64 height 9
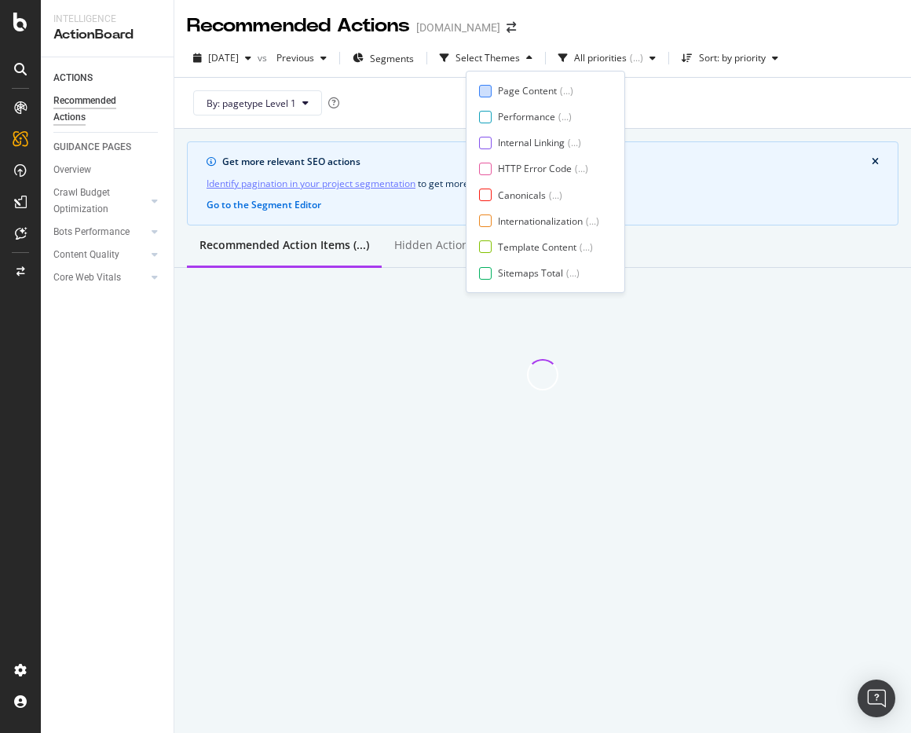
click at [502, 87] on div "Page Content" at bounding box center [527, 90] width 59 height 13
click at [491, 143] on div at bounding box center [485, 143] width 13 height 13
click at [486, 175] on div "Page Content ( ... ) Performance ( ... ) Internal Linking ( ... ) HTTP Error Co…" at bounding box center [545, 182] width 133 height 196
click at [487, 170] on div at bounding box center [485, 169] width 13 height 13
click at [482, 195] on div at bounding box center [485, 194] width 13 height 13
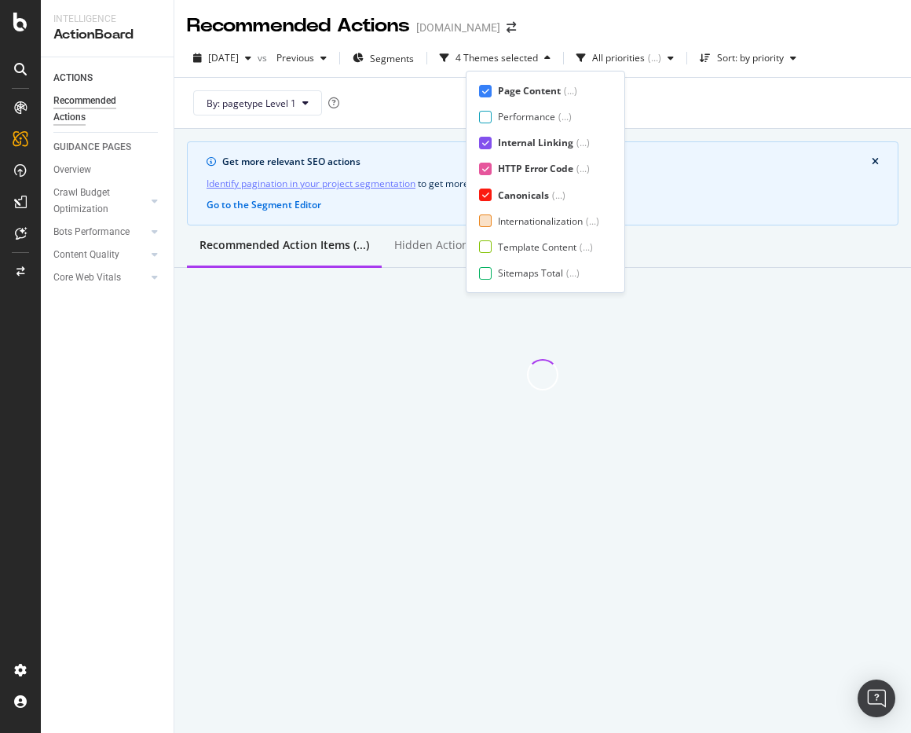
click at [481, 221] on div at bounding box center [485, 220] width 13 height 13
click at [481, 248] on div at bounding box center [485, 246] width 13 height 13
click at [484, 269] on div at bounding box center [485, 273] width 13 height 13
click at [513, 265] on div "Page Content ( ... ) Performance ( ... ) Internal Linking ( ... ) HTTP Error Co…" at bounding box center [550, 182] width 142 height 196
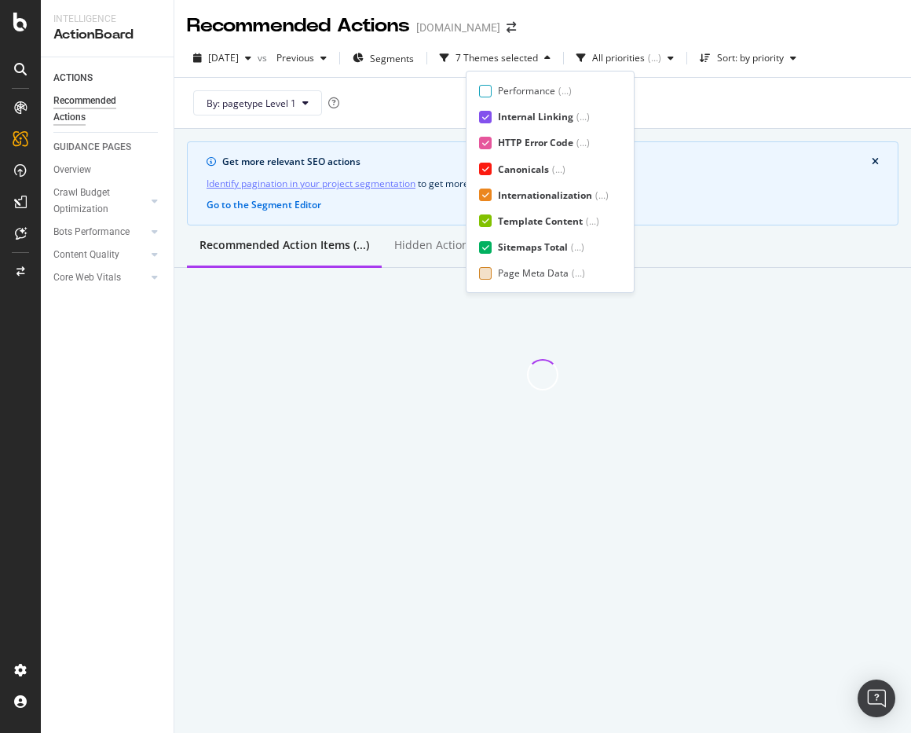
click at [511, 271] on div "Page Meta Data" at bounding box center [533, 272] width 71 height 13
click at [779, 57] on div "Sort: by priority" at bounding box center [750, 57] width 67 height 9
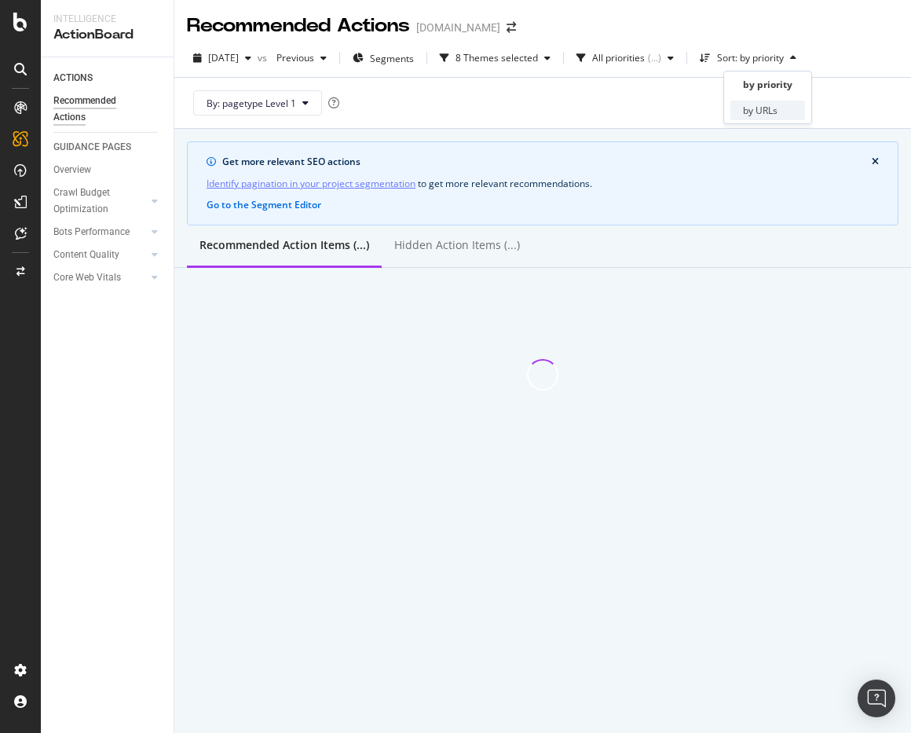
click at [762, 108] on div "by URLs" at bounding box center [760, 110] width 35 height 13
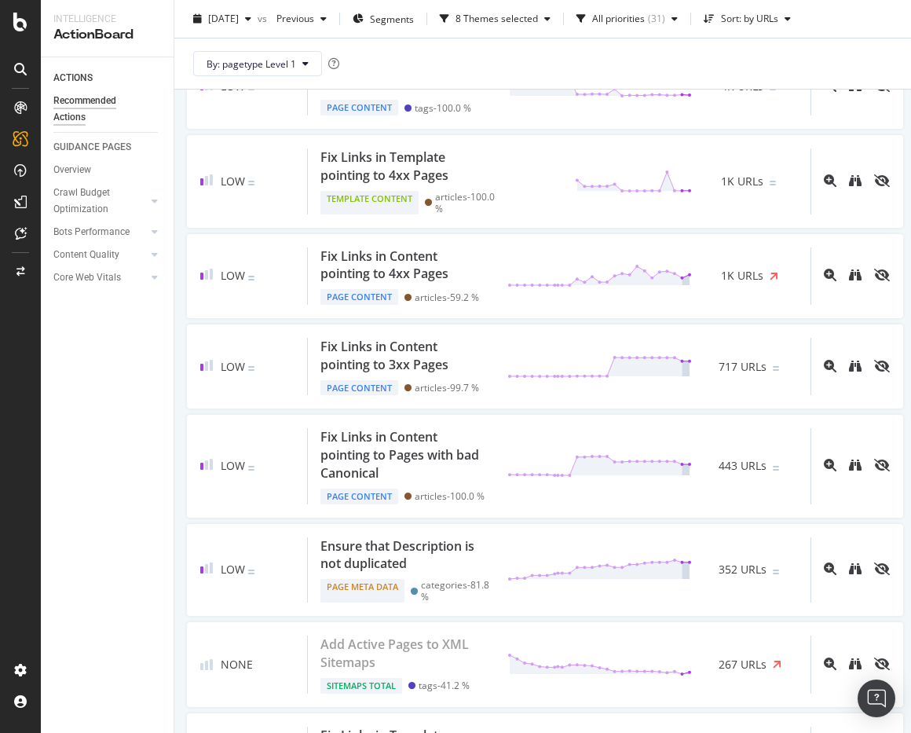
scroll to position [832, 0]
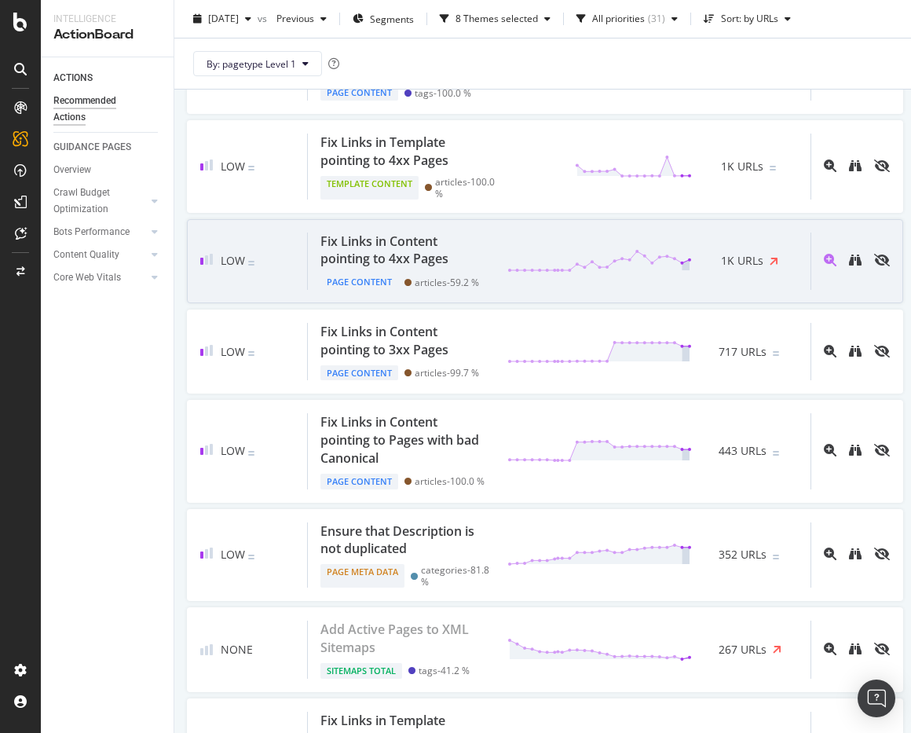
click at [499, 249] on div "Fix Links in Content pointing to 4xx Pages Page Content articles - 59.2 % 1K UR…" at bounding box center [559, 260] width 503 height 57
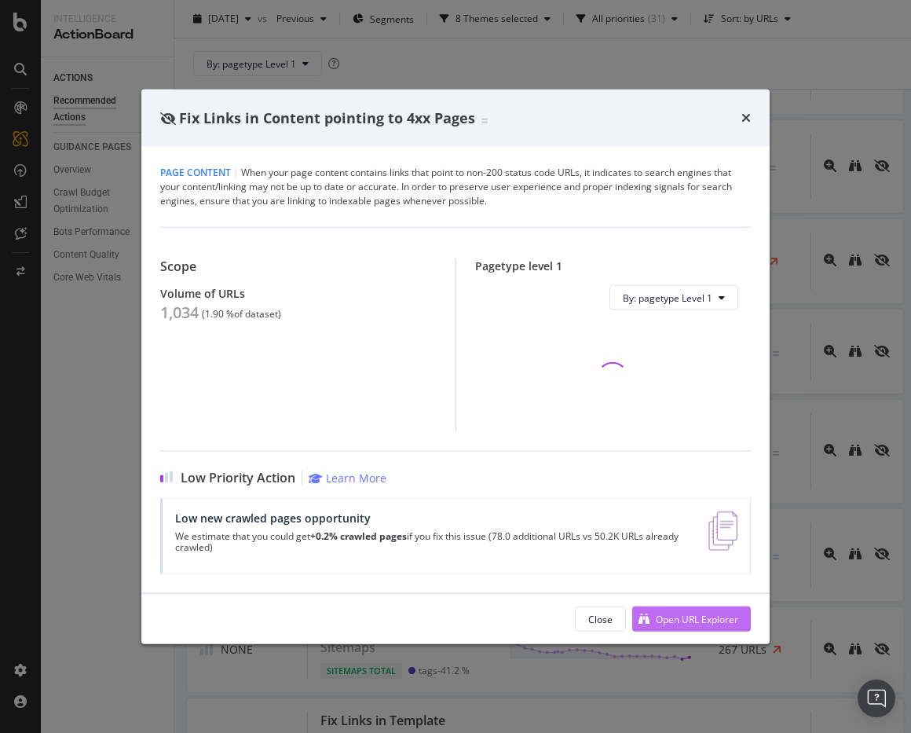
click at [674, 618] on div "Open URL Explorer" at bounding box center [697, 618] width 82 height 13
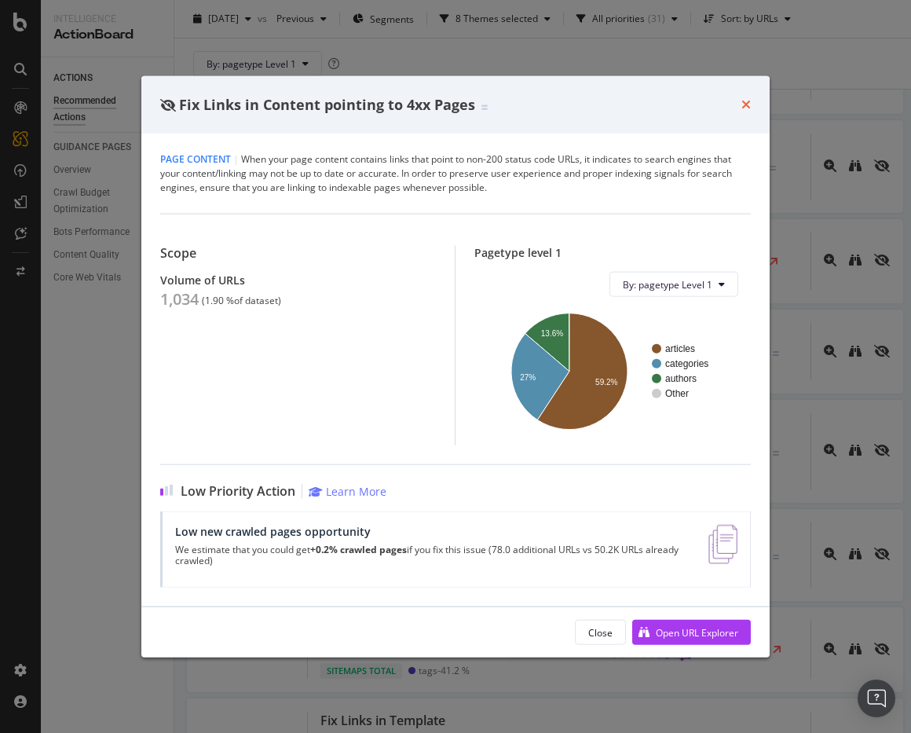
click at [749, 103] on icon "times" at bounding box center [745, 104] width 9 height 13
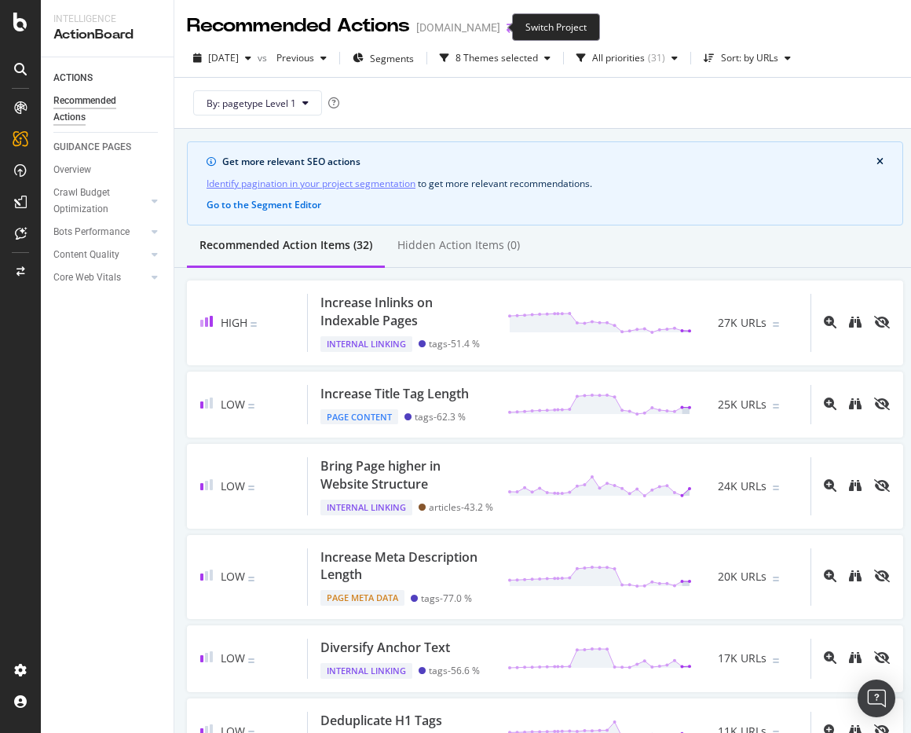
click at [507, 27] on icon "arrow-right-arrow-left" at bounding box center [511, 27] width 9 height 11
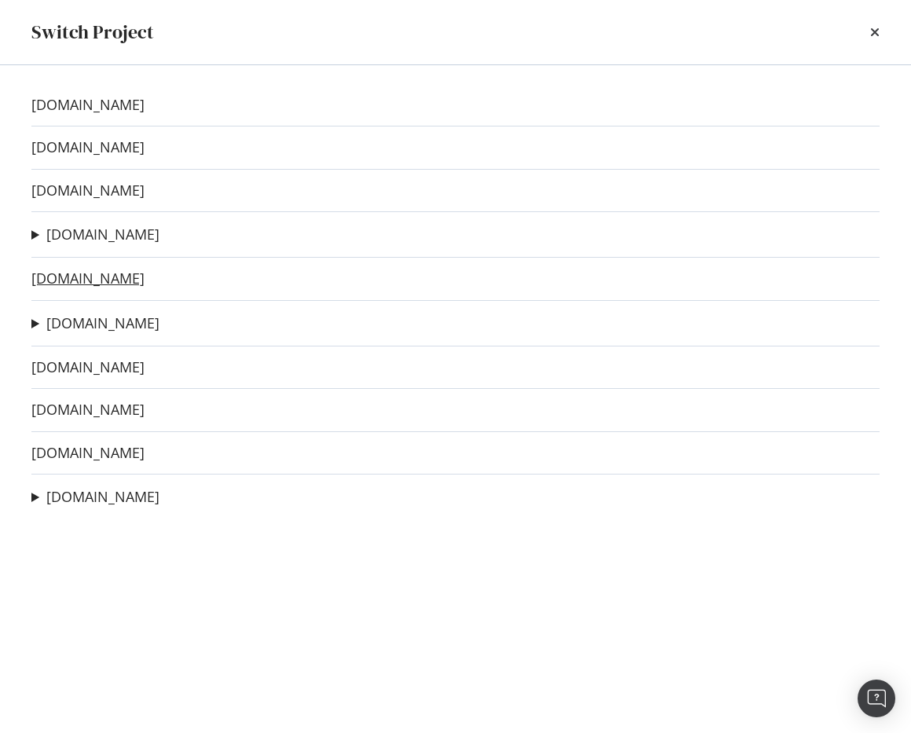
click at [75, 280] on link "taskandpurpose.com" at bounding box center [87, 278] width 113 height 16
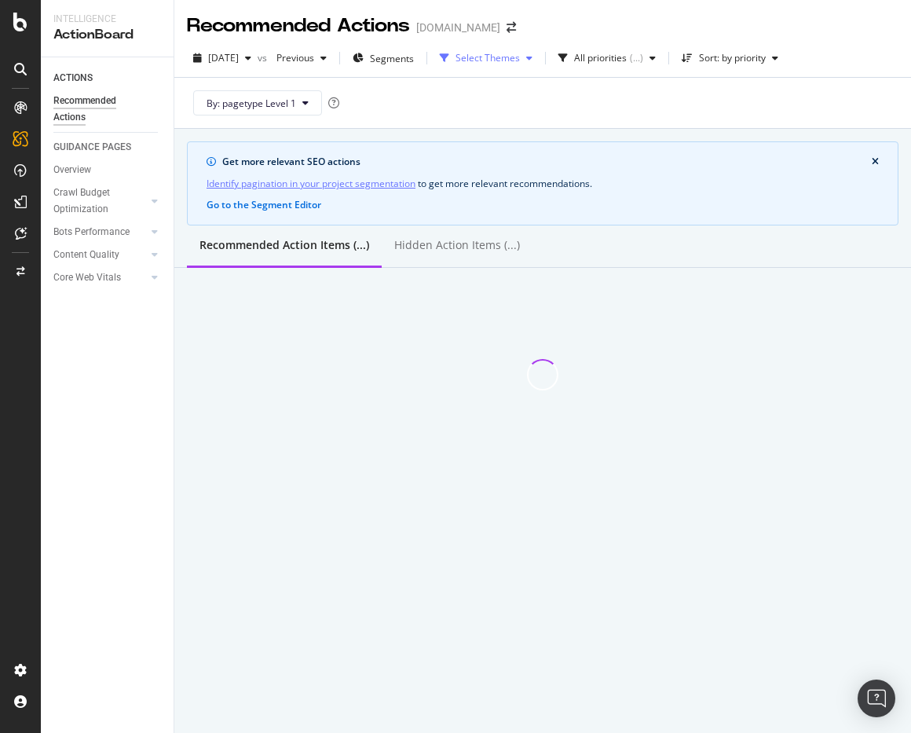
click at [503, 53] on div "Select Themes" at bounding box center [488, 57] width 64 height 9
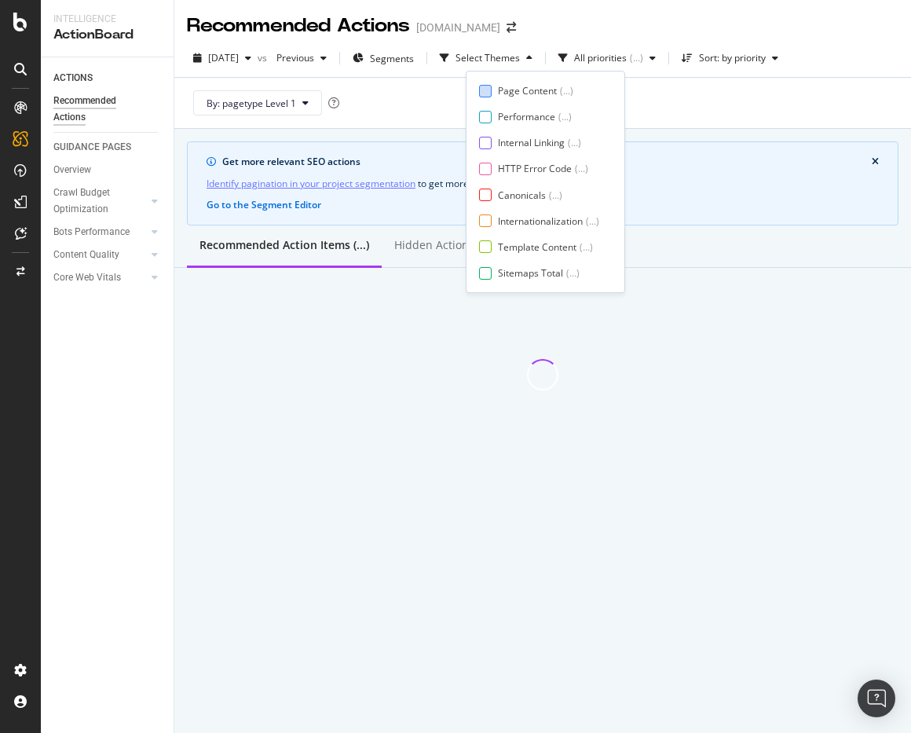
click at [496, 86] on div "Page Content ( ... )" at bounding box center [539, 90] width 120 height 13
click at [488, 144] on div at bounding box center [485, 143] width 13 height 13
click at [486, 167] on div at bounding box center [485, 169] width 13 height 13
click at [486, 189] on div at bounding box center [485, 194] width 13 height 13
click at [486, 217] on div at bounding box center [485, 220] width 13 height 13
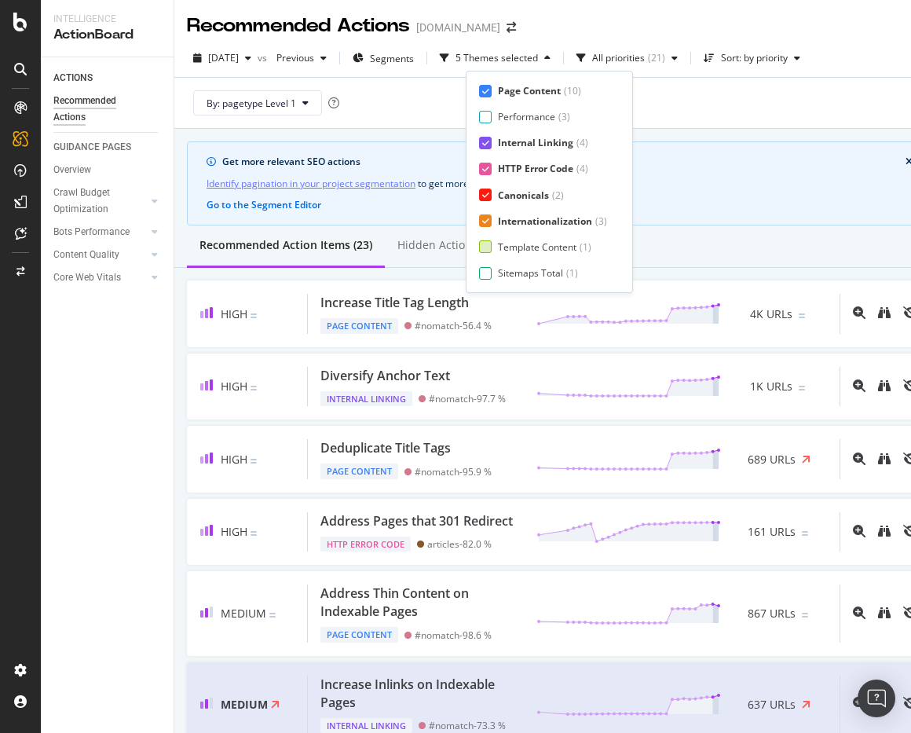
click at [485, 243] on div at bounding box center [485, 246] width 13 height 13
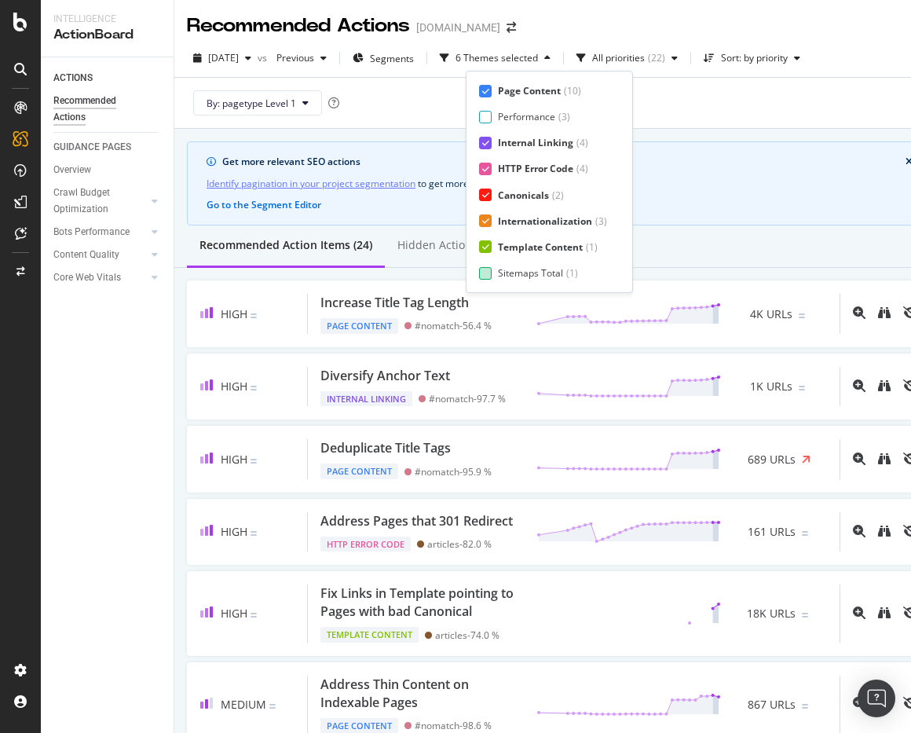
click at [485, 267] on div at bounding box center [485, 273] width 13 height 13
click at [502, 267] on div "Page Meta Data" at bounding box center [533, 272] width 71 height 13
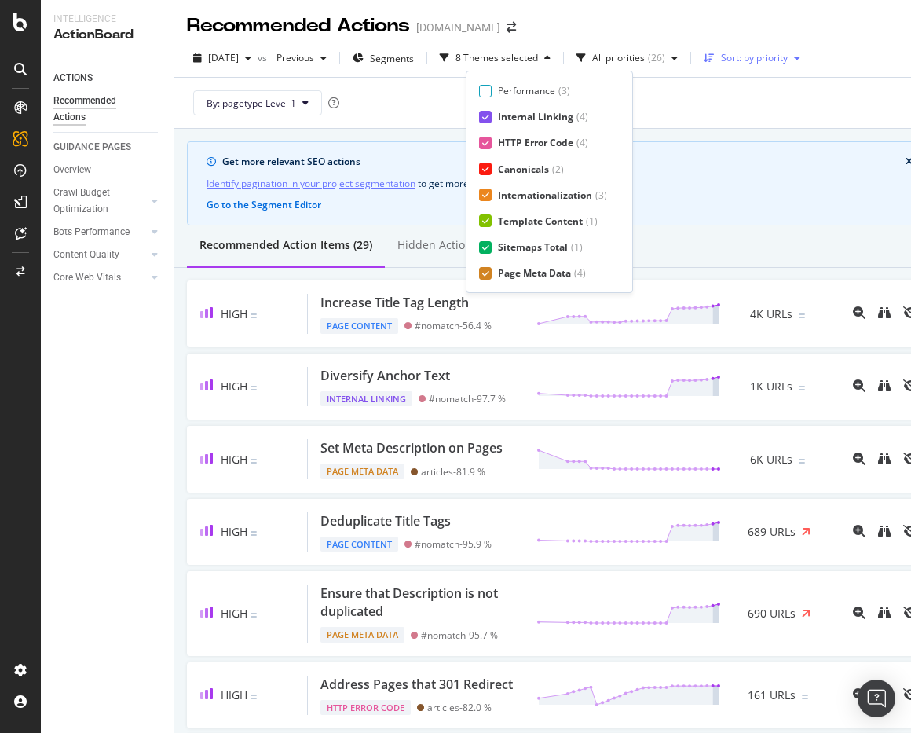
click at [788, 56] on div "Sort: by priority" at bounding box center [754, 57] width 67 height 9
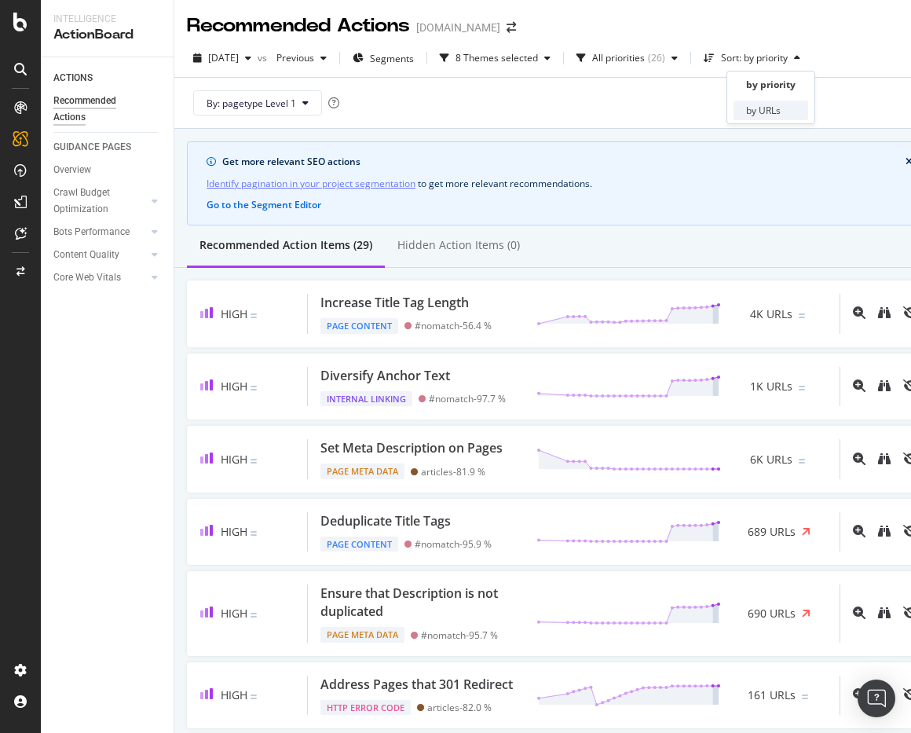
click at [763, 105] on div "by URLs" at bounding box center [763, 110] width 35 height 13
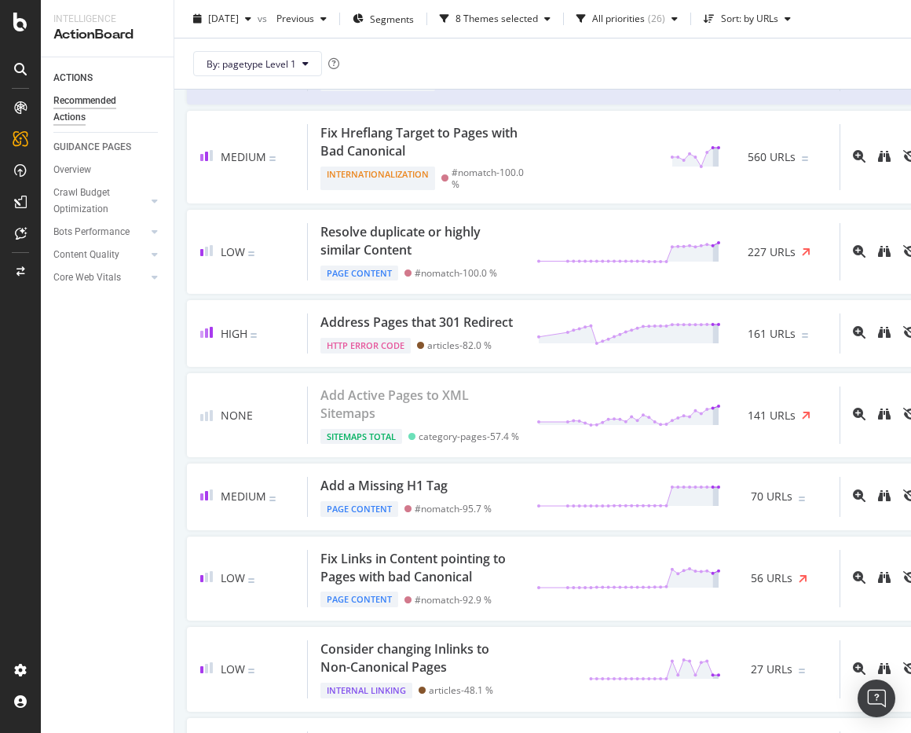
scroll to position [1181, 0]
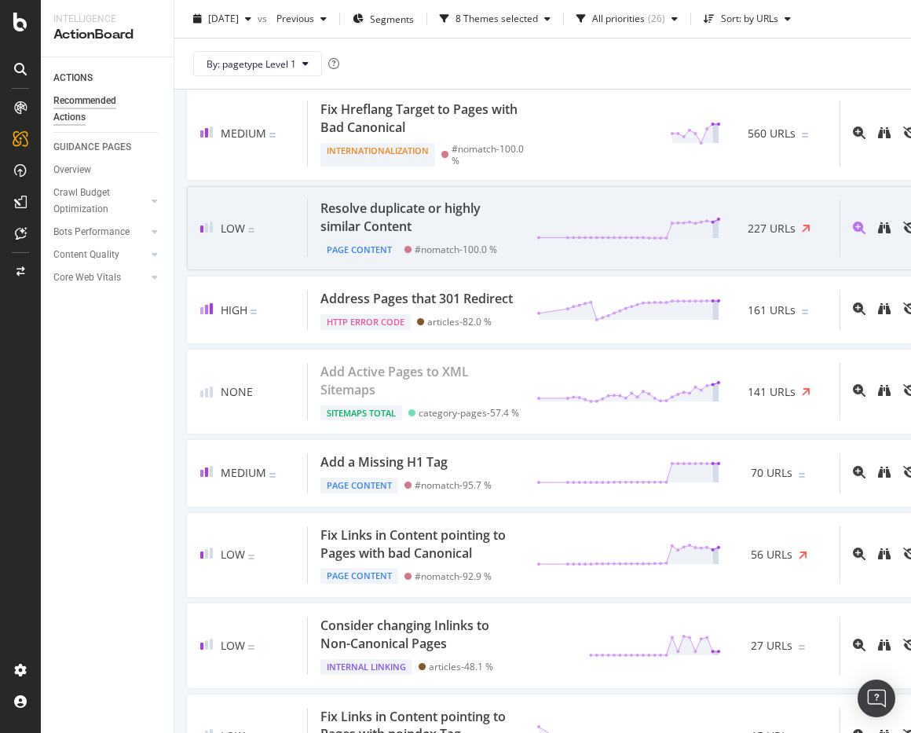
click at [396, 236] on div "Resolve duplicate or highly similar Content" at bounding box center [418, 217] width 197 height 36
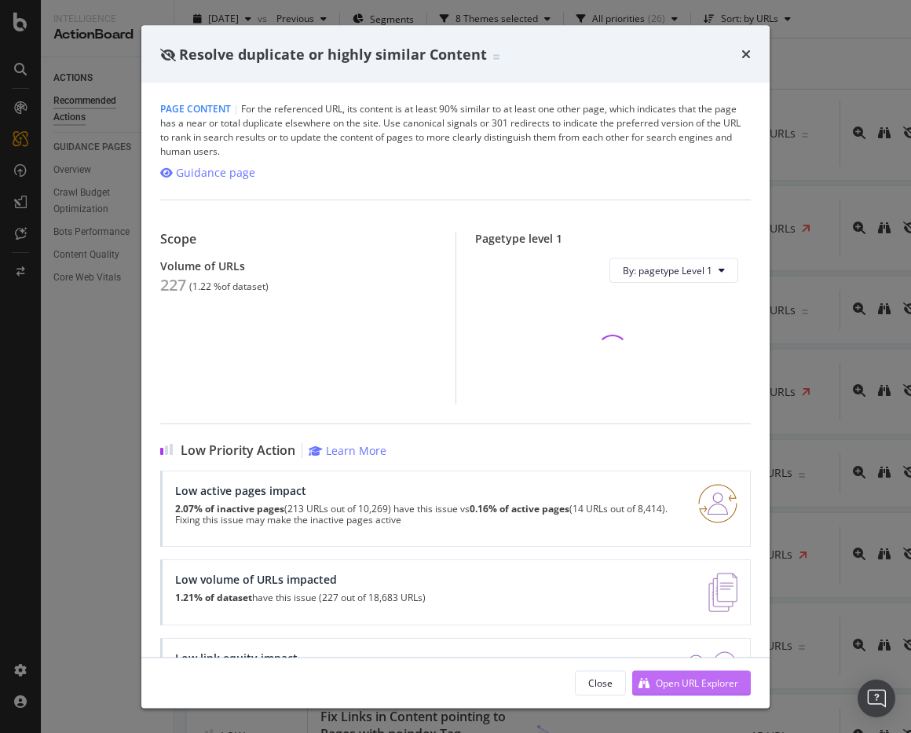
click at [679, 683] on div "Open URL Explorer" at bounding box center [697, 681] width 82 height 13
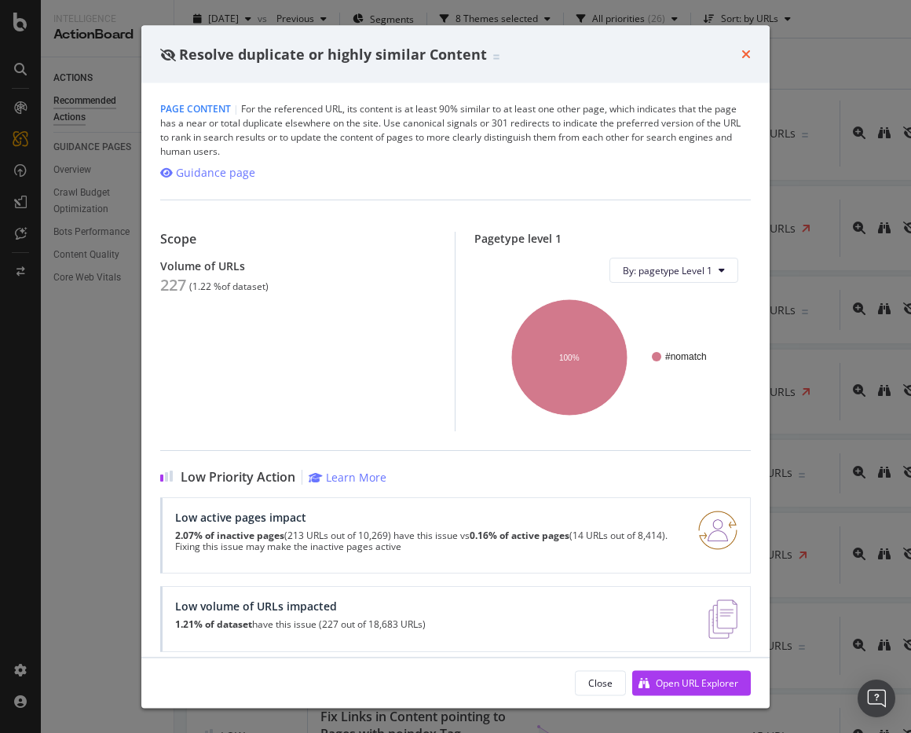
click at [744, 53] on icon "times" at bounding box center [745, 54] width 9 height 13
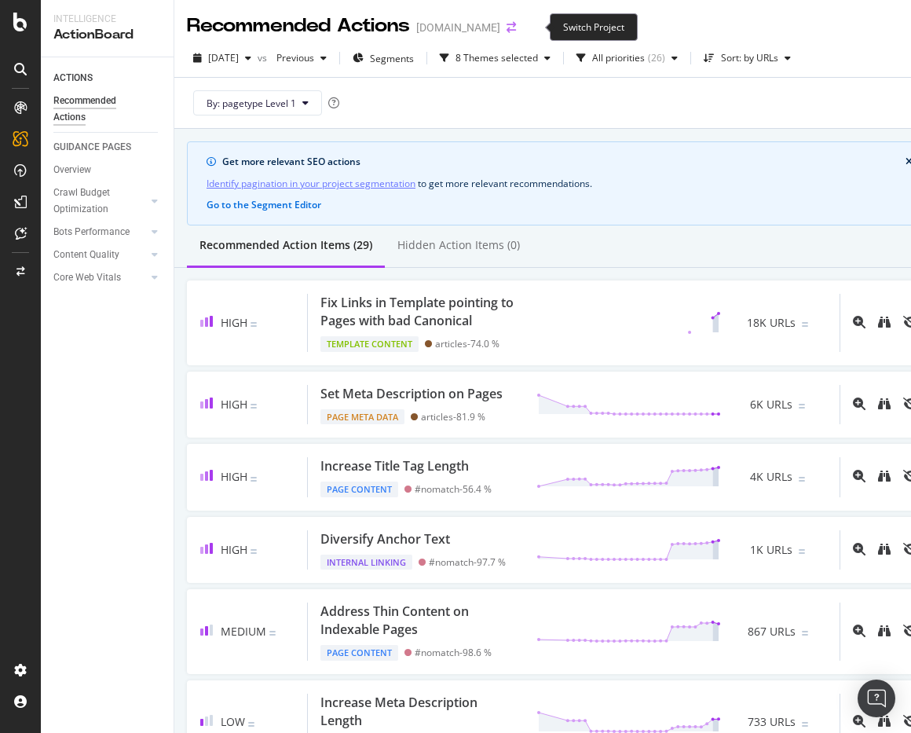
click at [516, 27] on icon "arrow-right-arrow-left" at bounding box center [511, 27] width 9 height 11
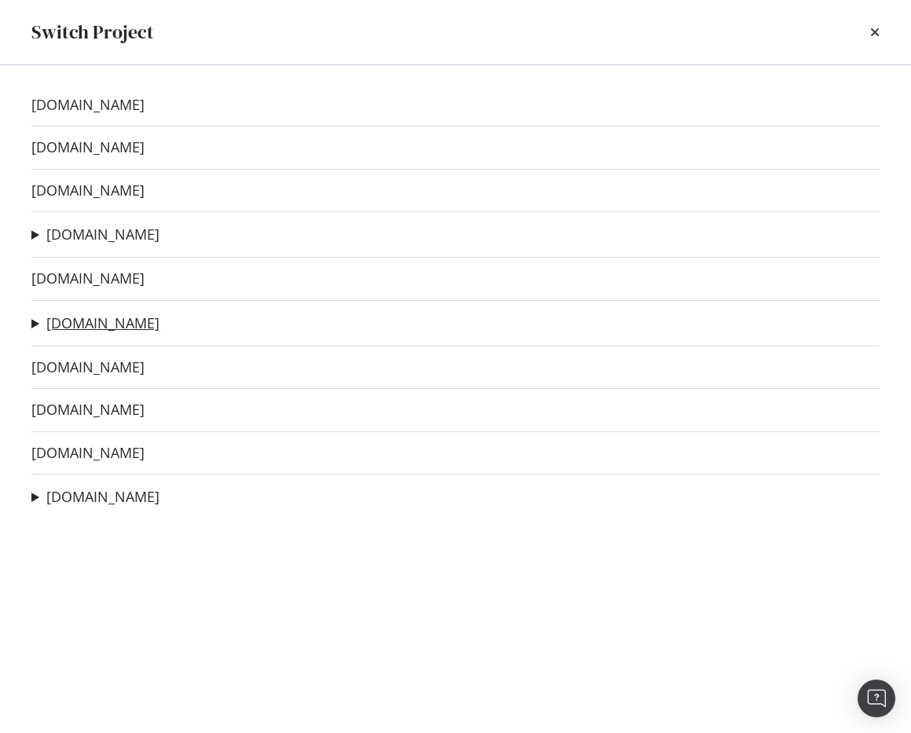
click at [96, 331] on link "domino.com" at bounding box center [102, 323] width 113 height 16
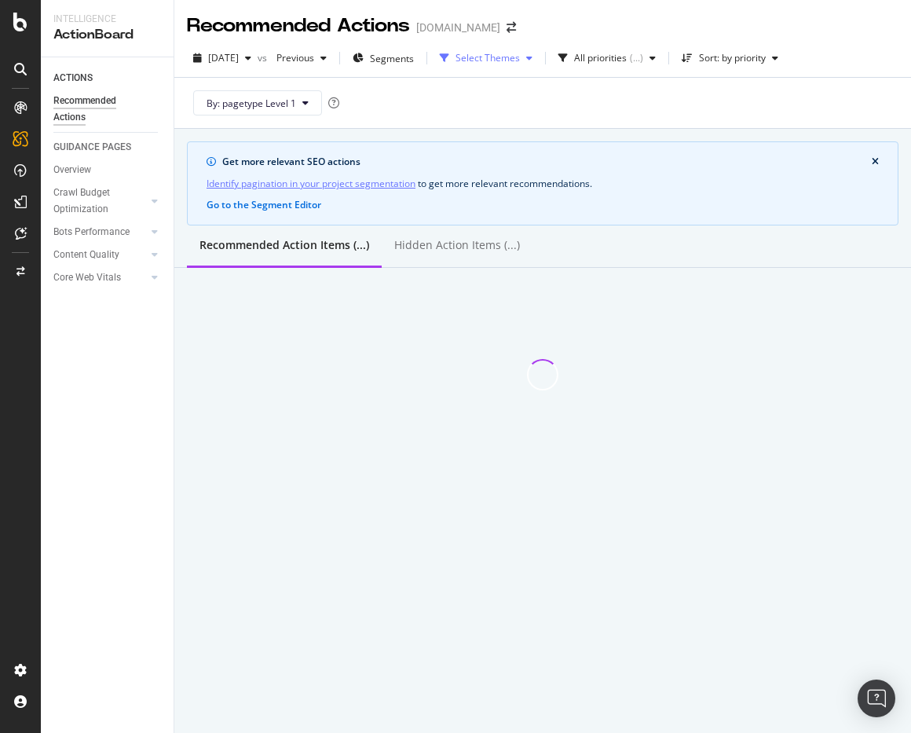
click at [505, 61] on div "Select Themes" at bounding box center [488, 57] width 64 height 9
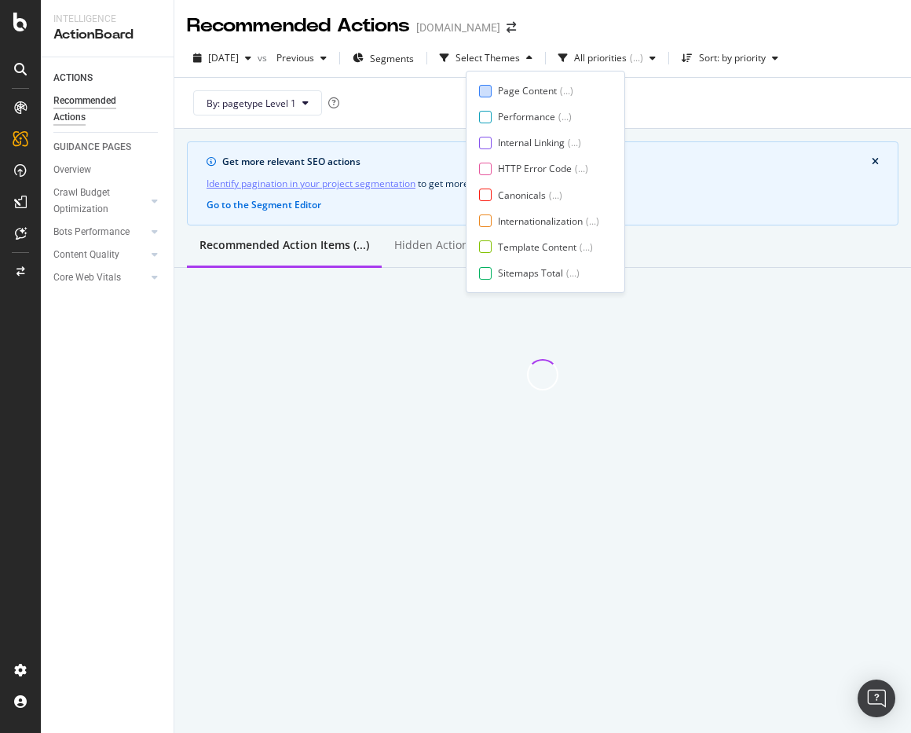
click at [500, 88] on div "Page Content" at bounding box center [527, 90] width 59 height 13
click at [495, 138] on div "Internal Linking ( ... )" at bounding box center [539, 142] width 120 height 13
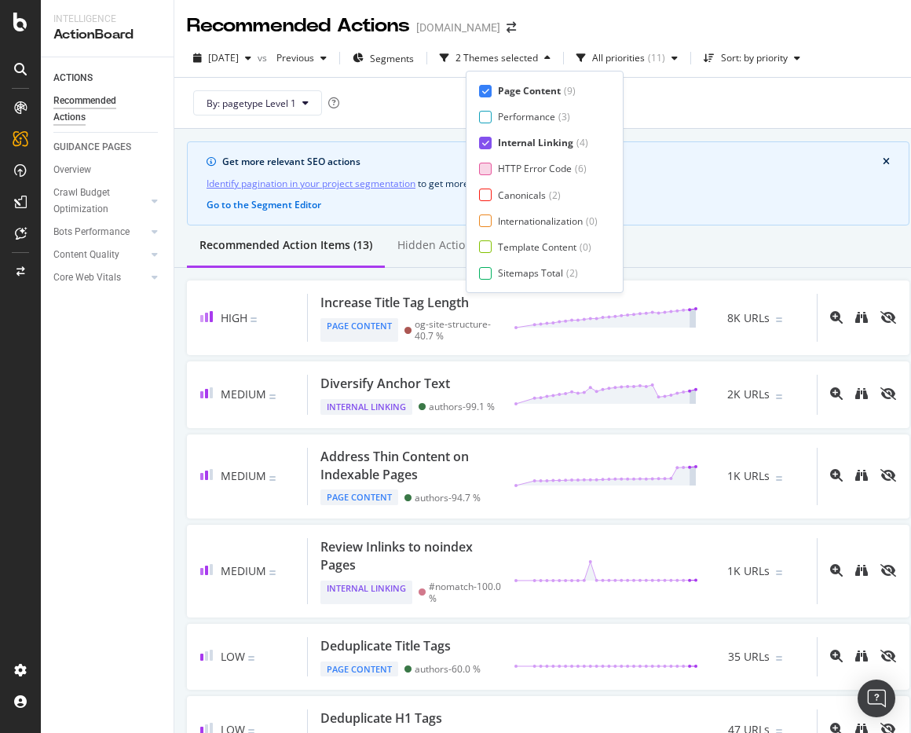
click at [494, 167] on div "HTTP Error Code ( 6 )" at bounding box center [538, 168] width 119 height 13
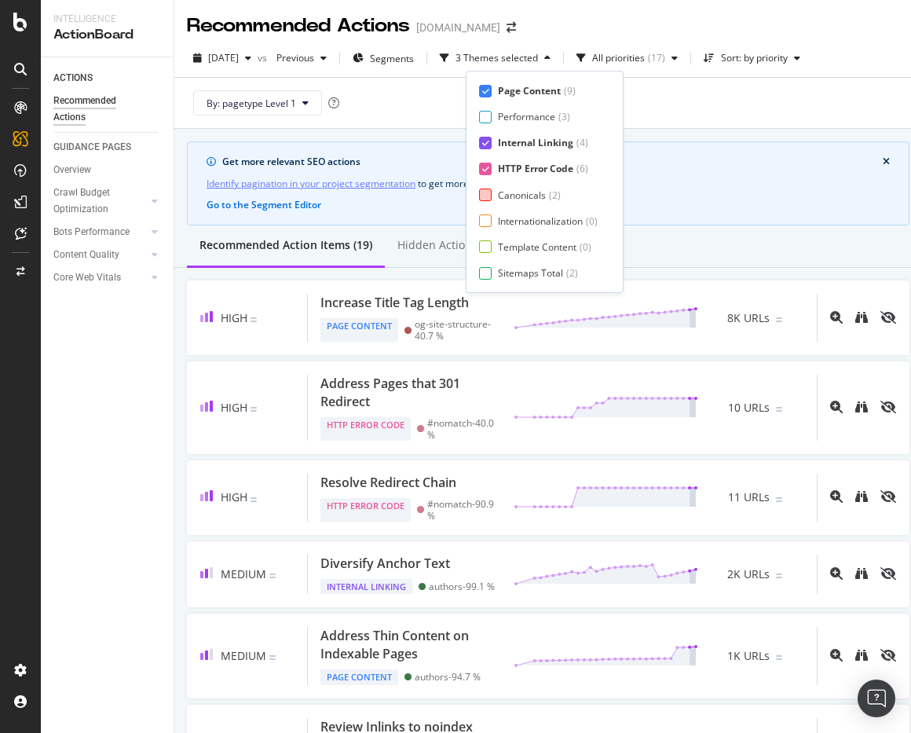
click at [492, 196] on div "Canonicals ( 2 )" at bounding box center [538, 194] width 119 height 13
click at [492, 218] on div "Internationalization ( 0 )" at bounding box center [538, 220] width 119 height 13
click at [496, 248] on div "Template Content ( 0 )" at bounding box center [543, 246] width 128 height 13
click at [495, 273] on div "Sitemaps Total ( 2 )" at bounding box center [543, 272] width 128 height 13
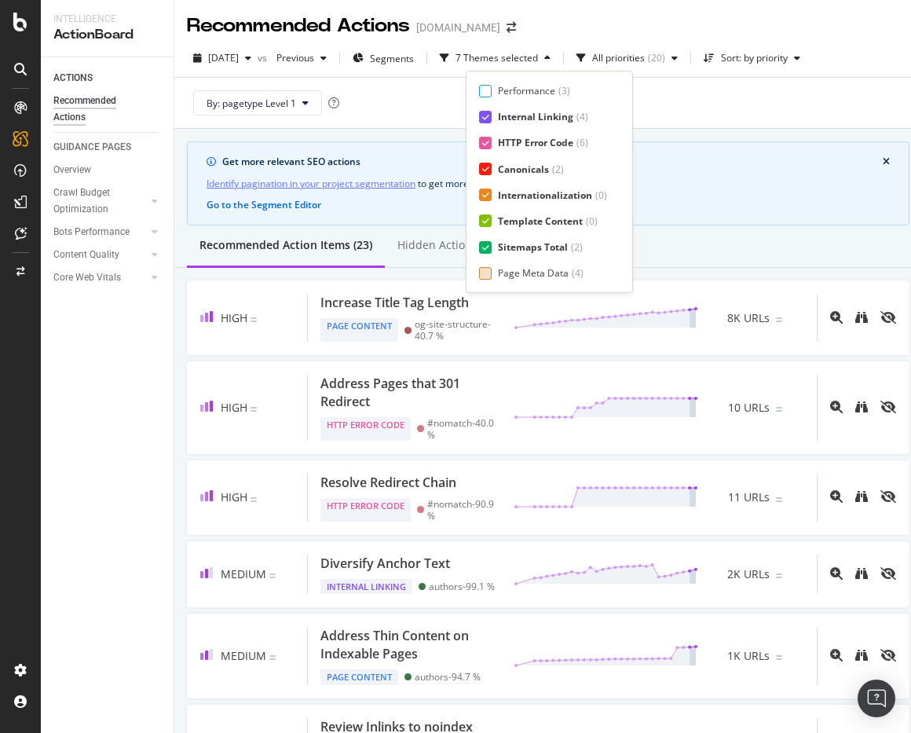
click at [500, 275] on div "Page Meta Data" at bounding box center [533, 272] width 71 height 13
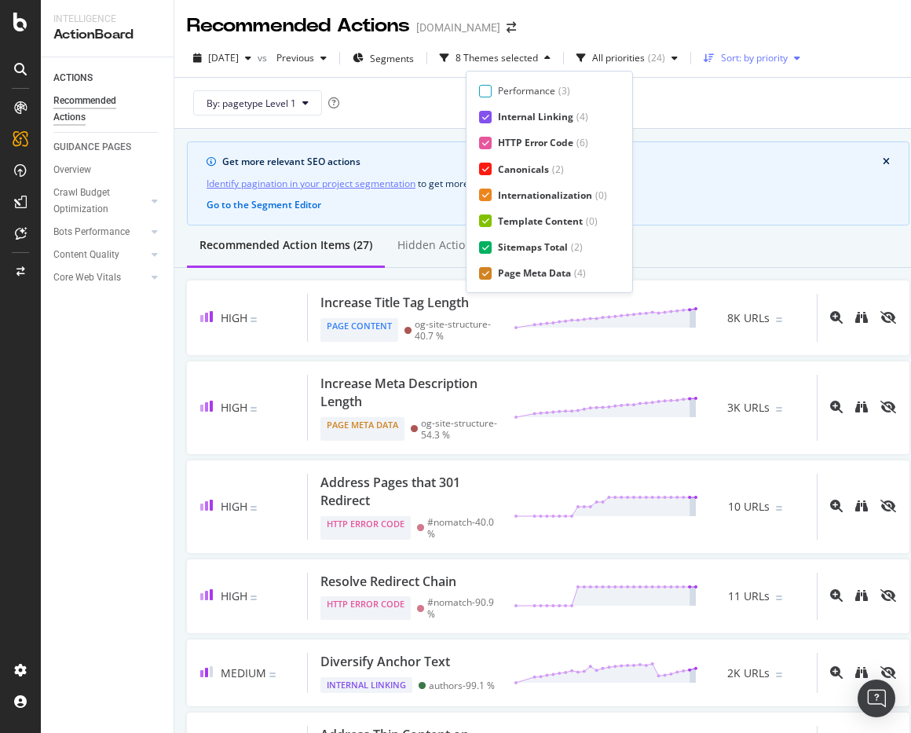
click at [771, 53] on div "Sort: by priority" at bounding box center [754, 57] width 67 height 9
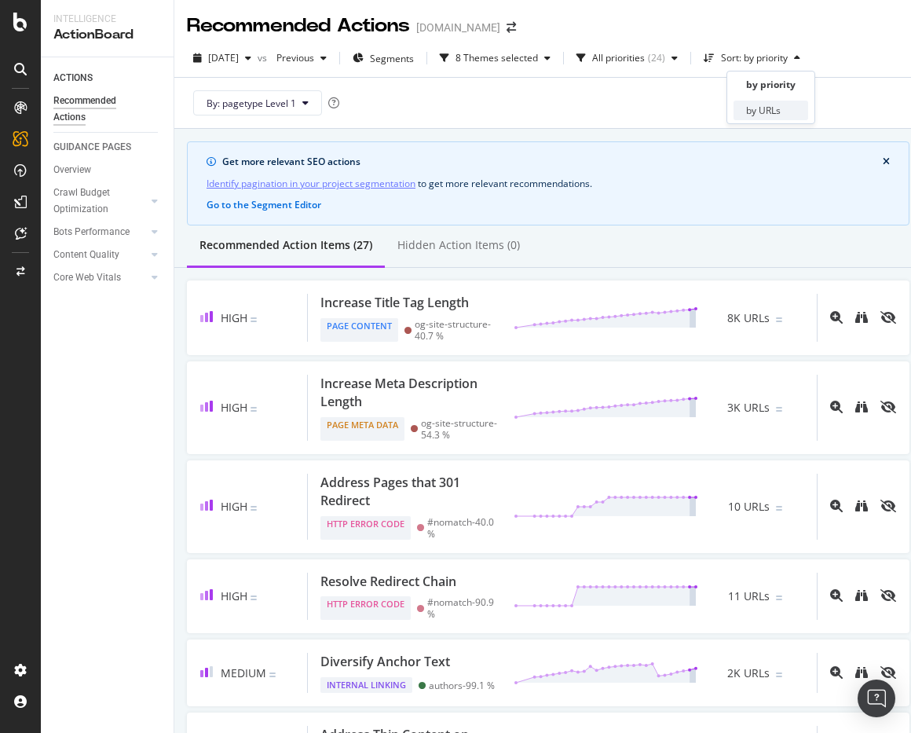
click at [763, 105] on div "by URLs" at bounding box center [763, 110] width 35 height 13
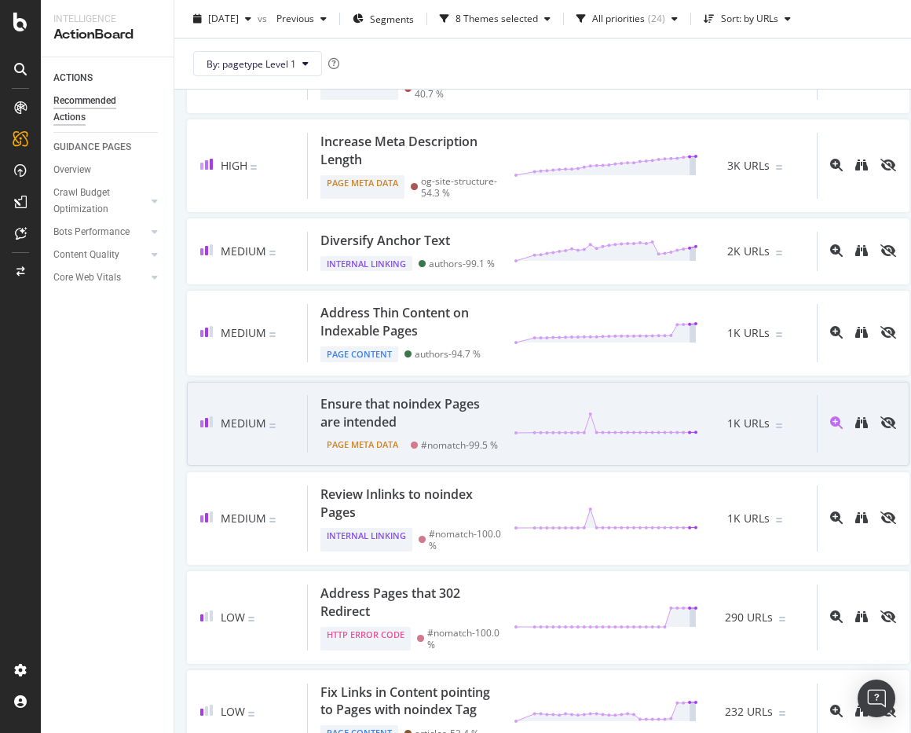
scroll to position [0, 0]
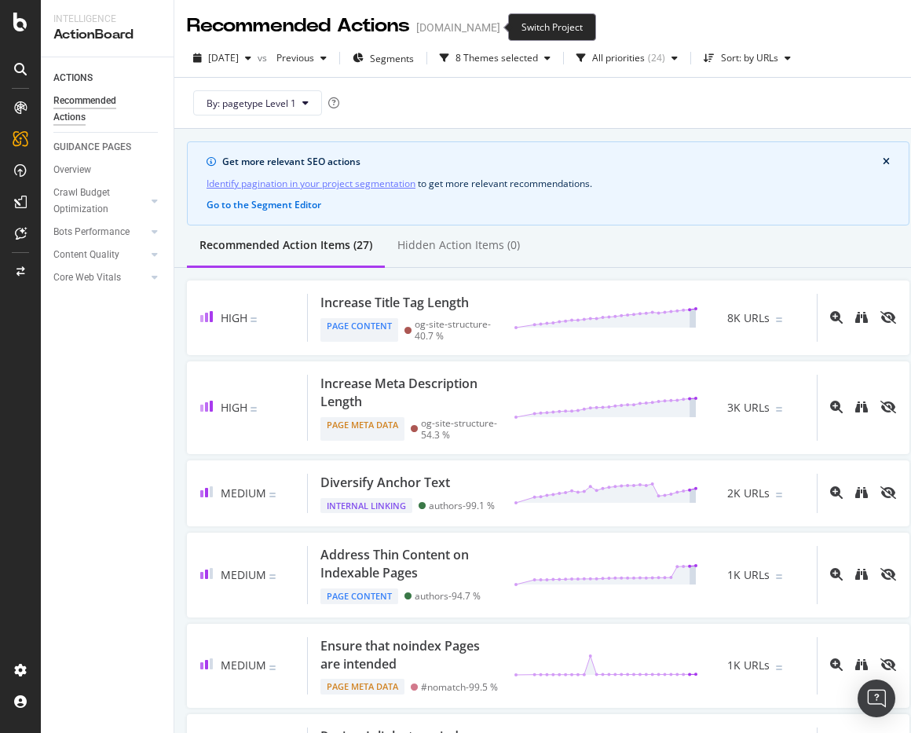
click at [507, 25] on icon "arrow-right-arrow-left" at bounding box center [511, 27] width 9 height 11
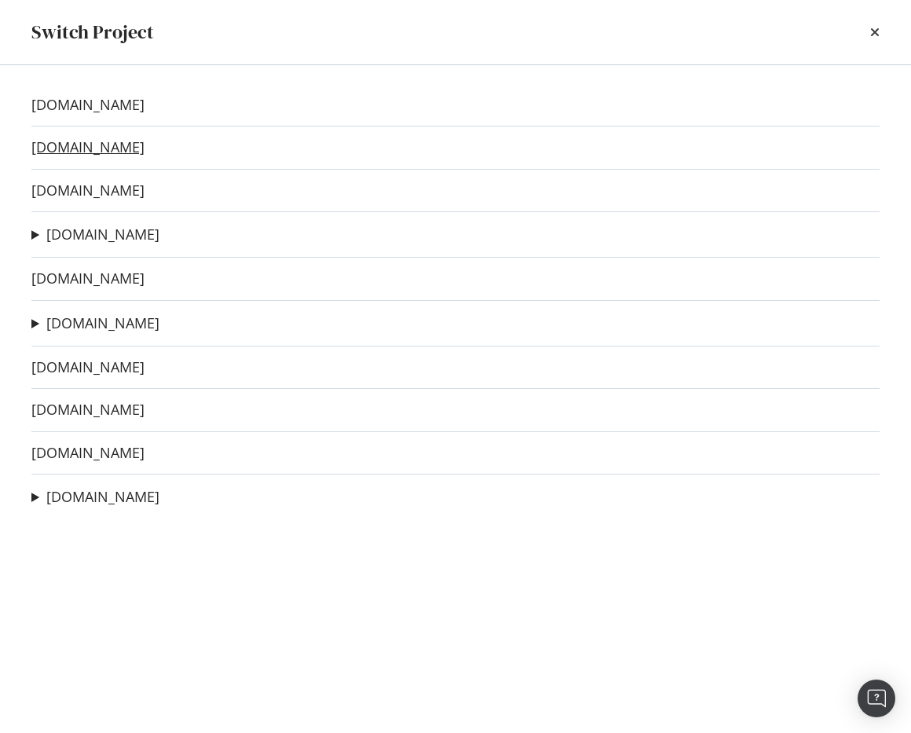
click at [57, 145] on link "twz.com" at bounding box center [87, 147] width 113 height 16
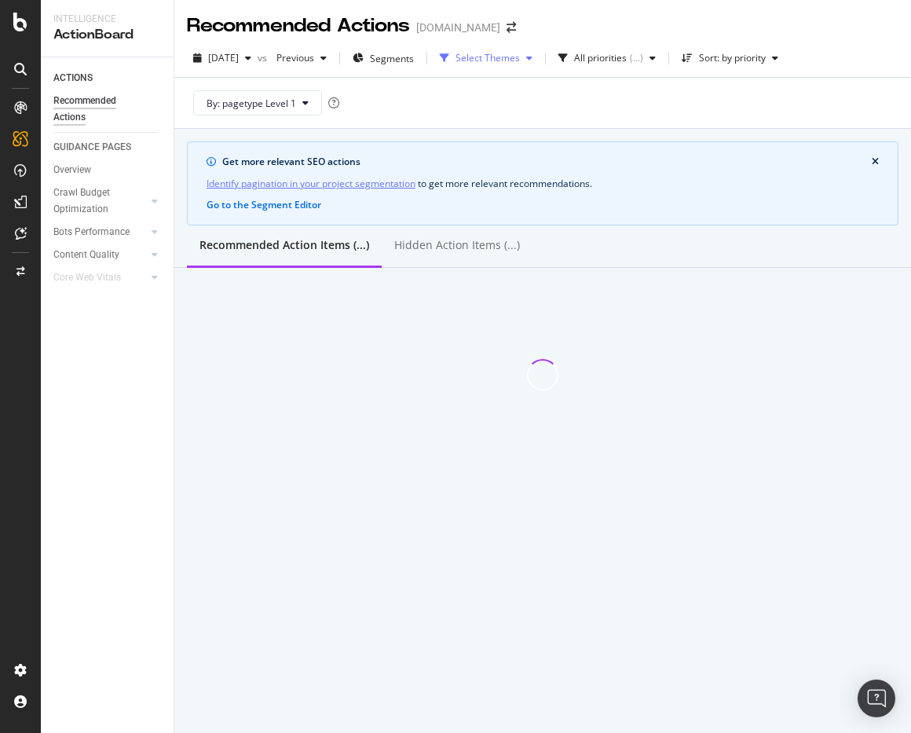
click at [503, 60] on div "Select Themes" at bounding box center [488, 57] width 64 height 9
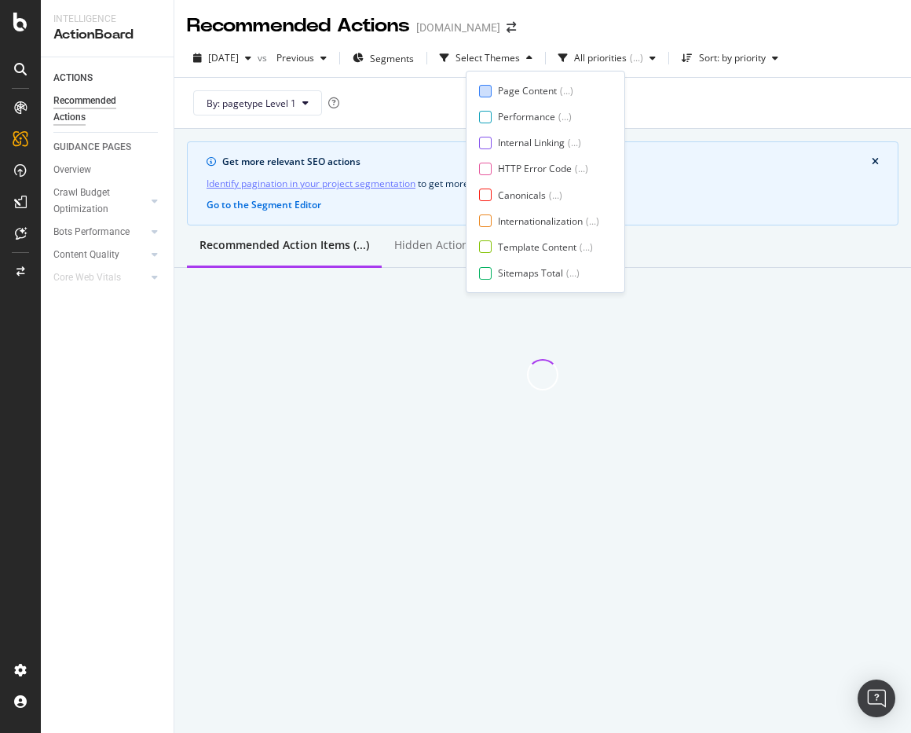
click at [499, 88] on div "Page Content" at bounding box center [527, 90] width 59 height 13
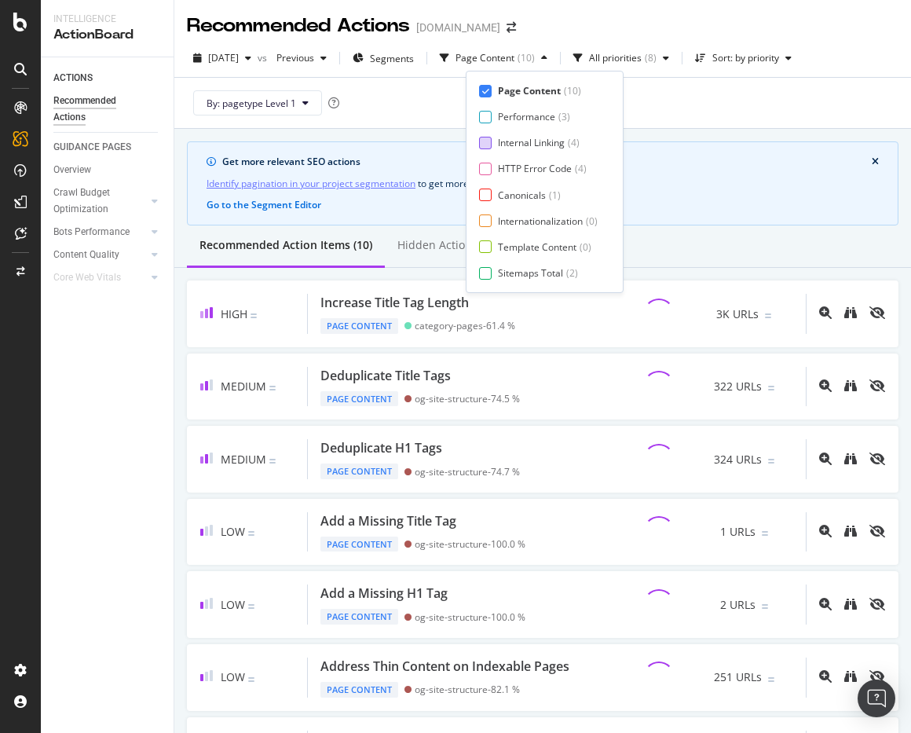
click at [491, 143] on div at bounding box center [485, 143] width 13 height 13
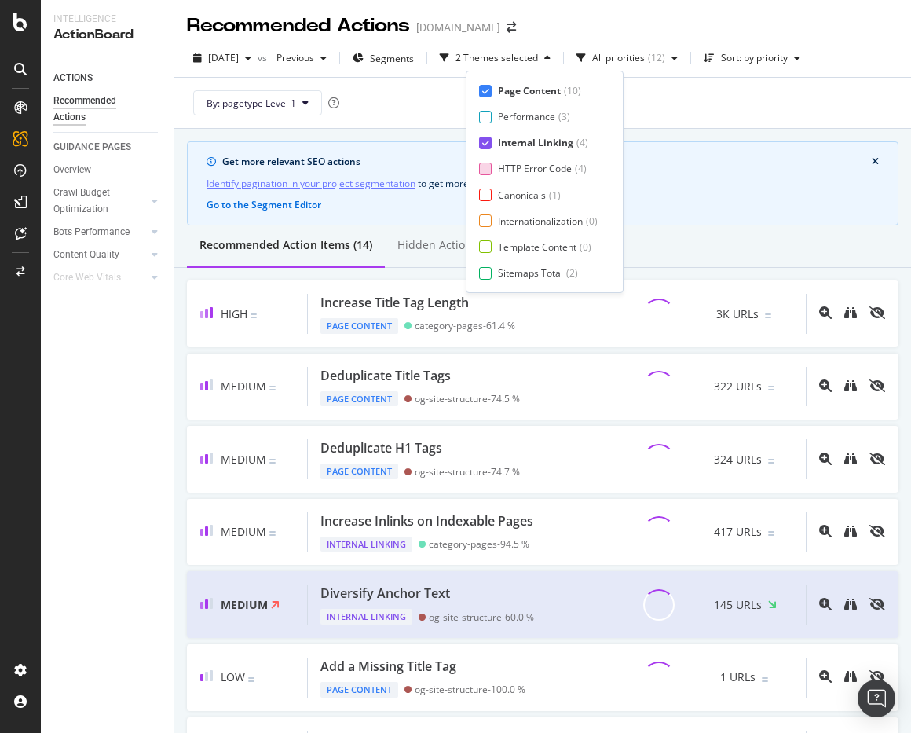
click at [490, 163] on div at bounding box center [485, 169] width 13 height 13
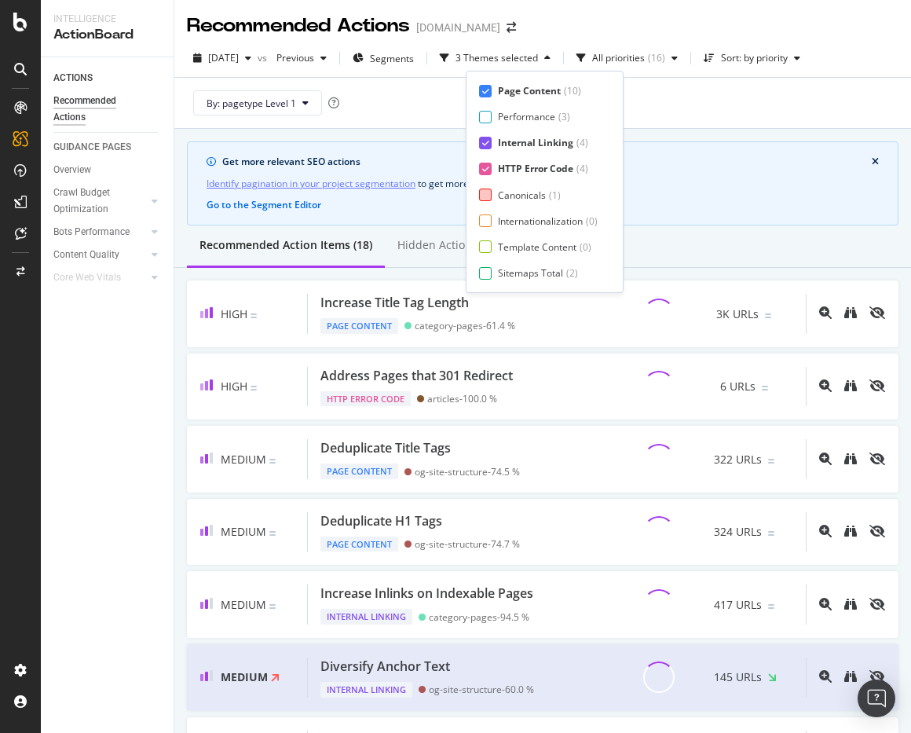
click at [486, 199] on div at bounding box center [485, 194] width 13 height 13
click at [485, 219] on div at bounding box center [485, 220] width 13 height 13
click at [485, 242] on div at bounding box center [485, 246] width 13 height 13
click at [485, 272] on div at bounding box center [485, 273] width 13 height 13
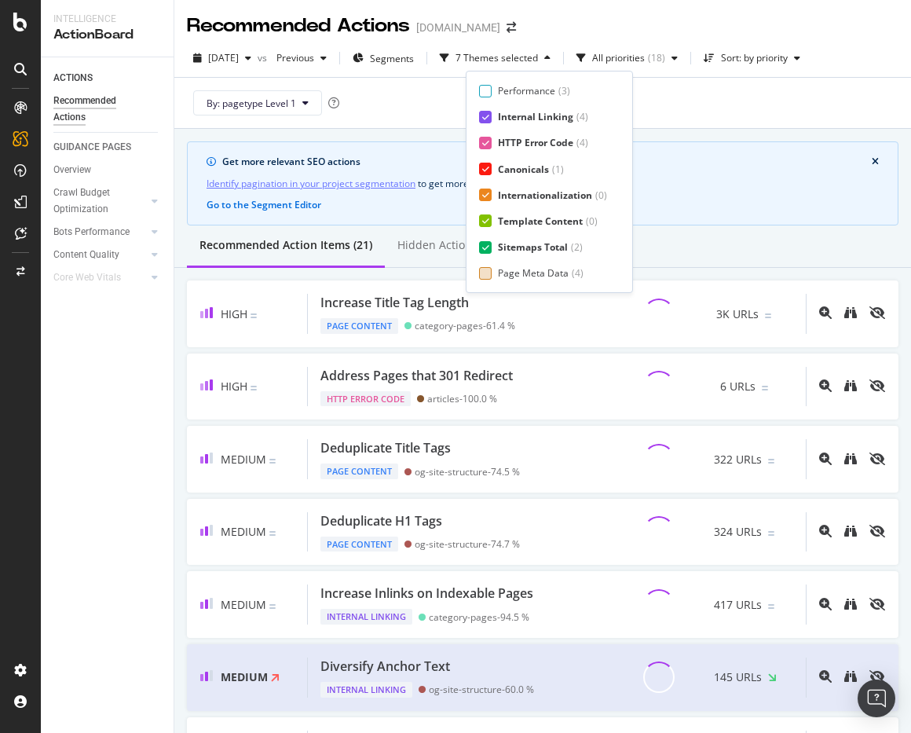
click at [503, 272] on div "Page Meta Data" at bounding box center [533, 272] width 71 height 13
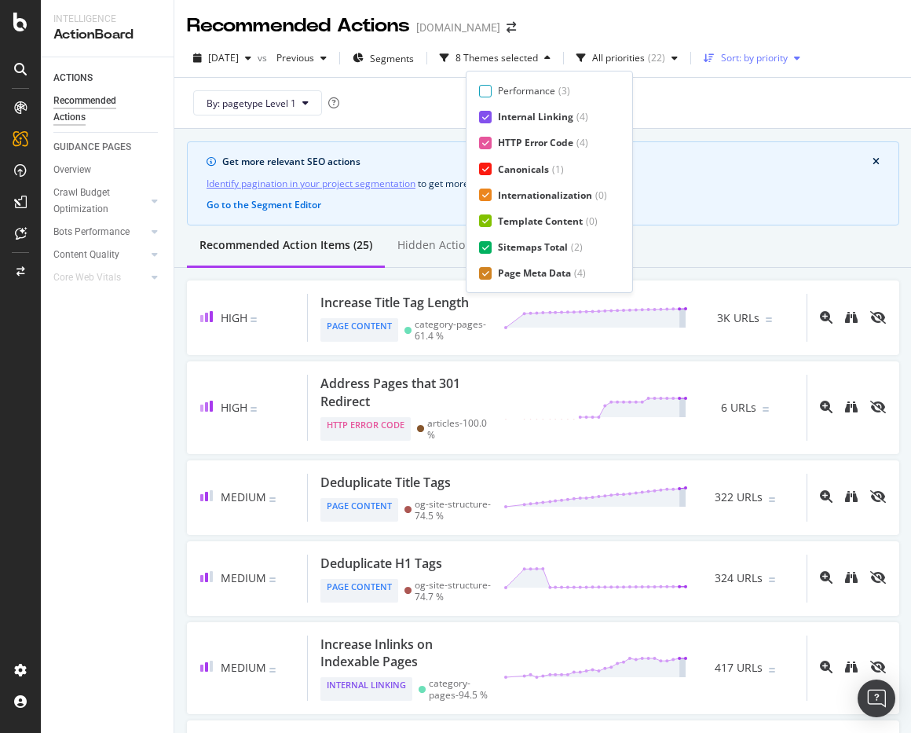
click at [762, 67] on div "Sort: by priority" at bounding box center [751, 58] width 109 height 24
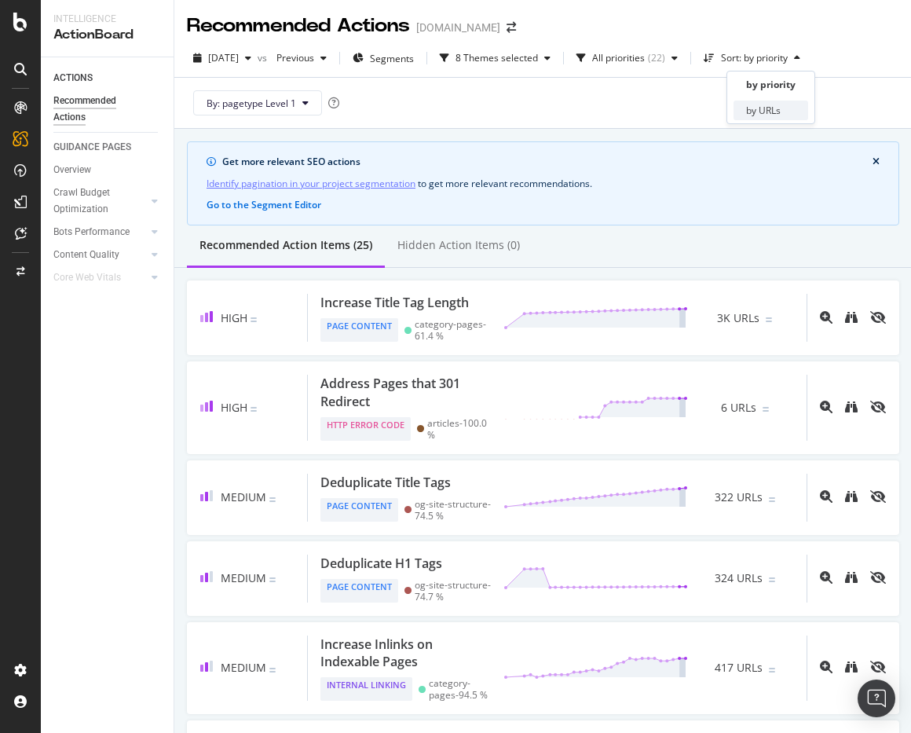
click at [759, 108] on div "by URLs" at bounding box center [763, 110] width 35 height 13
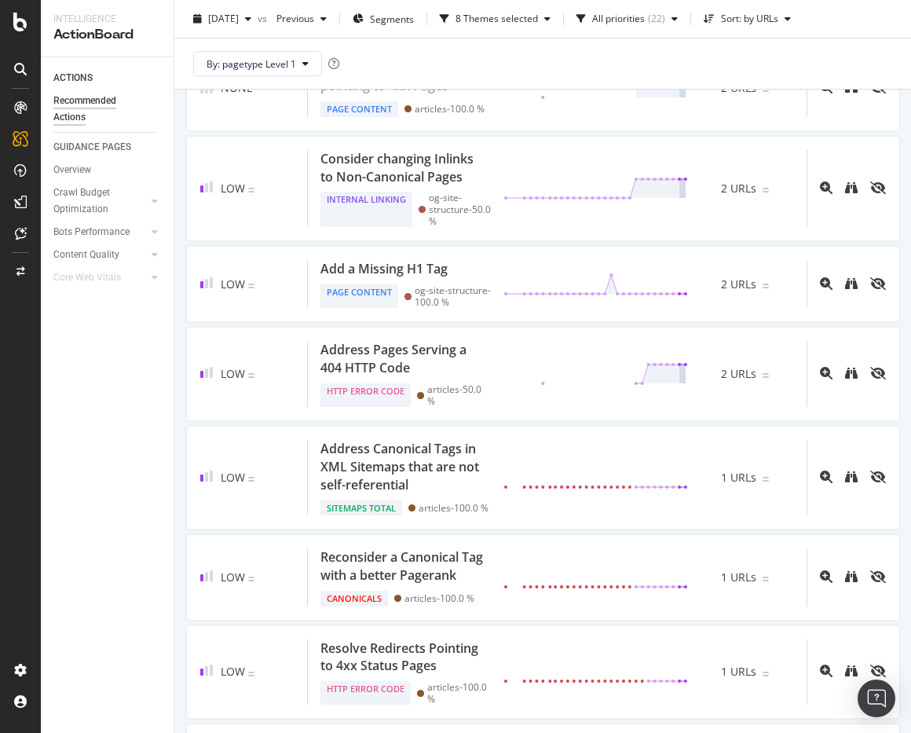
scroll to position [1875, 0]
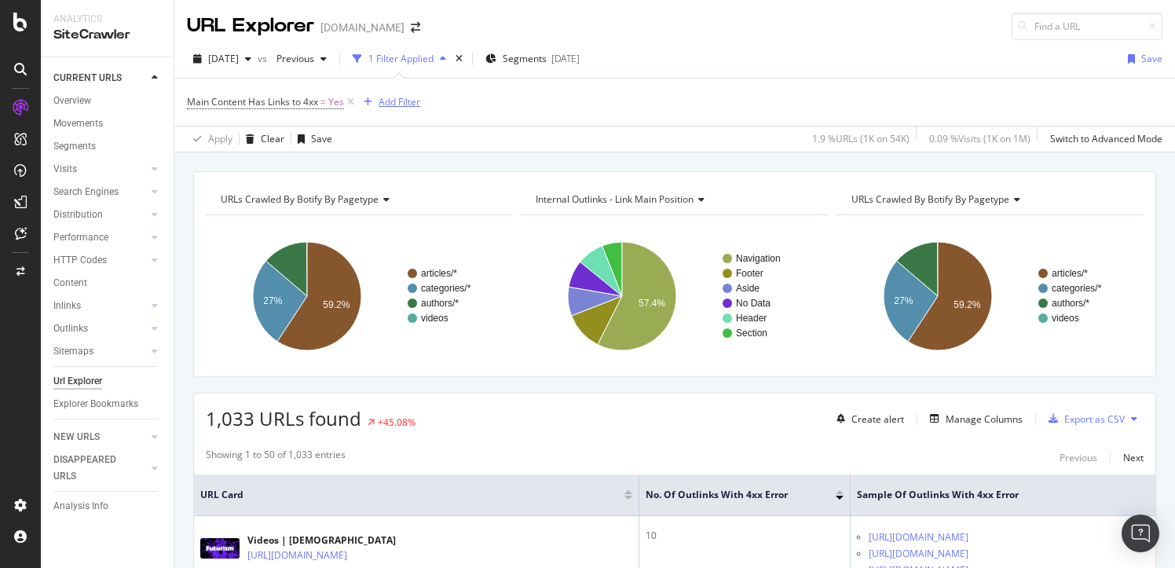
click at [397, 106] on div "Add Filter" at bounding box center [400, 101] width 42 height 13
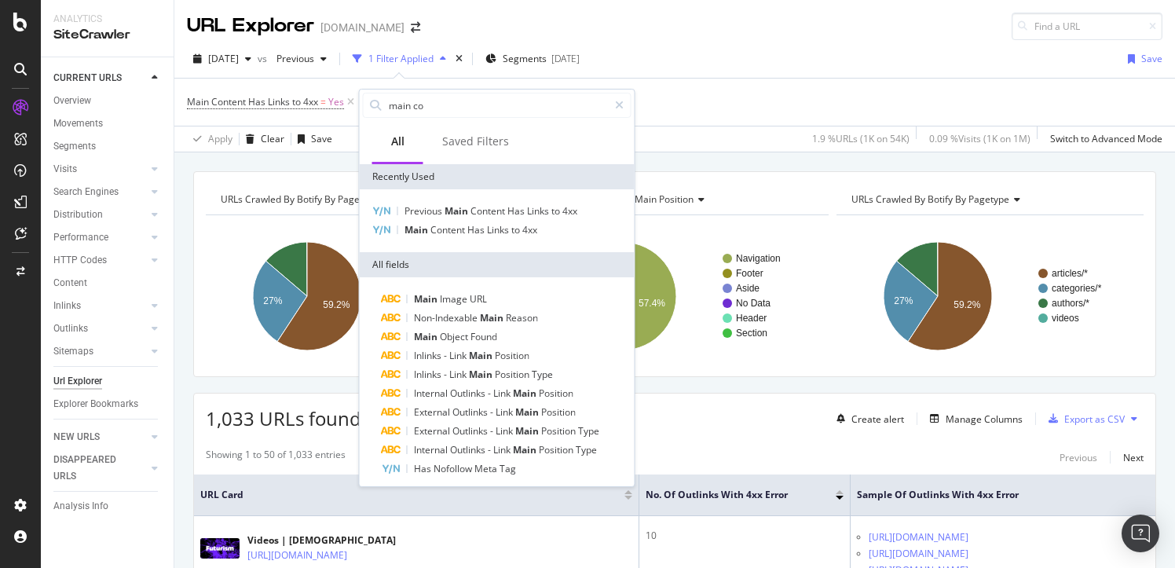
type input "main con"
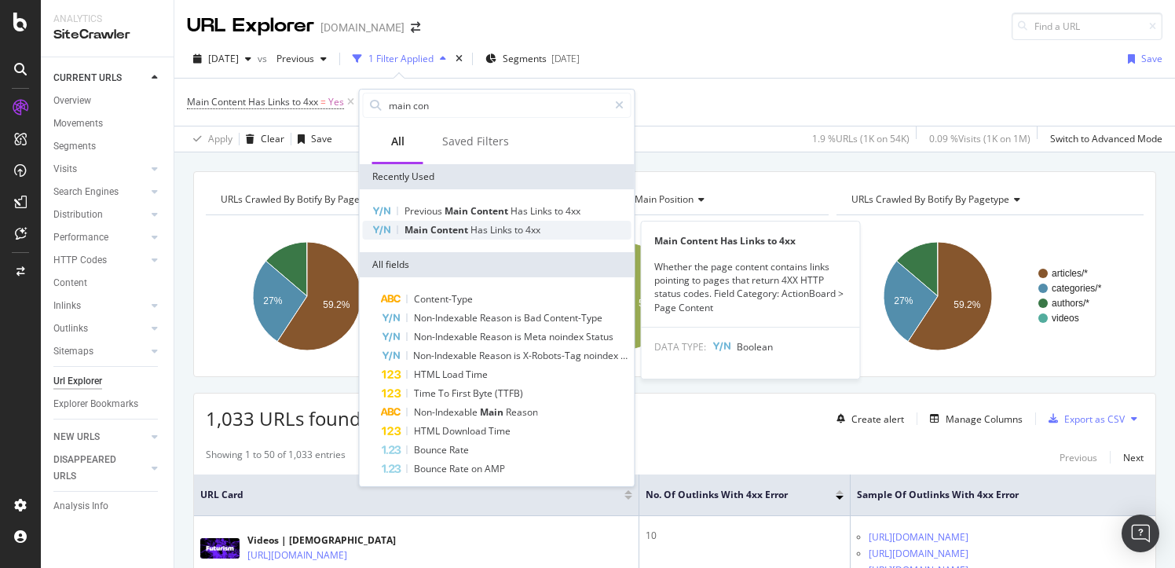
click at [452, 232] on span "Content" at bounding box center [450, 229] width 40 height 13
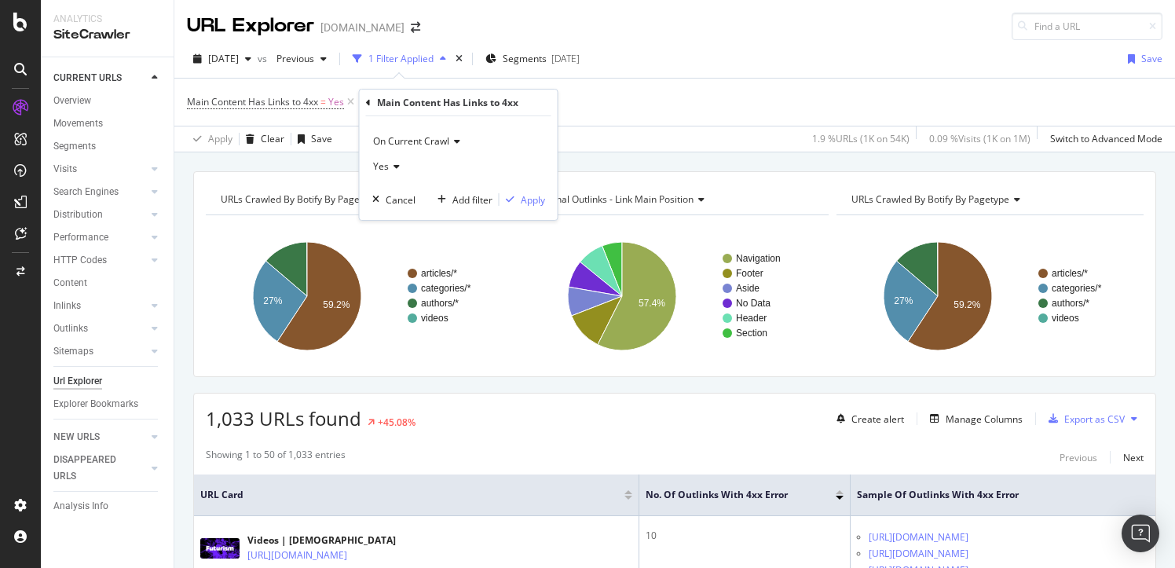
click at [432, 142] on span "On Current Crawl" at bounding box center [411, 140] width 76 height 13
click at [425, 199] on span "On Compared Crawl" at bounding box center [424, 194] width 89 height 13
click at [401, 157] on div "Yes" at bounding box center [463, 166] width 183 height 25
click at [402, 210] on div "No" at bounding box center [460, 219] width 168 height 20
click at [542, 195] on div "Apply" at bounding box center [543, 199] width 24 height 13
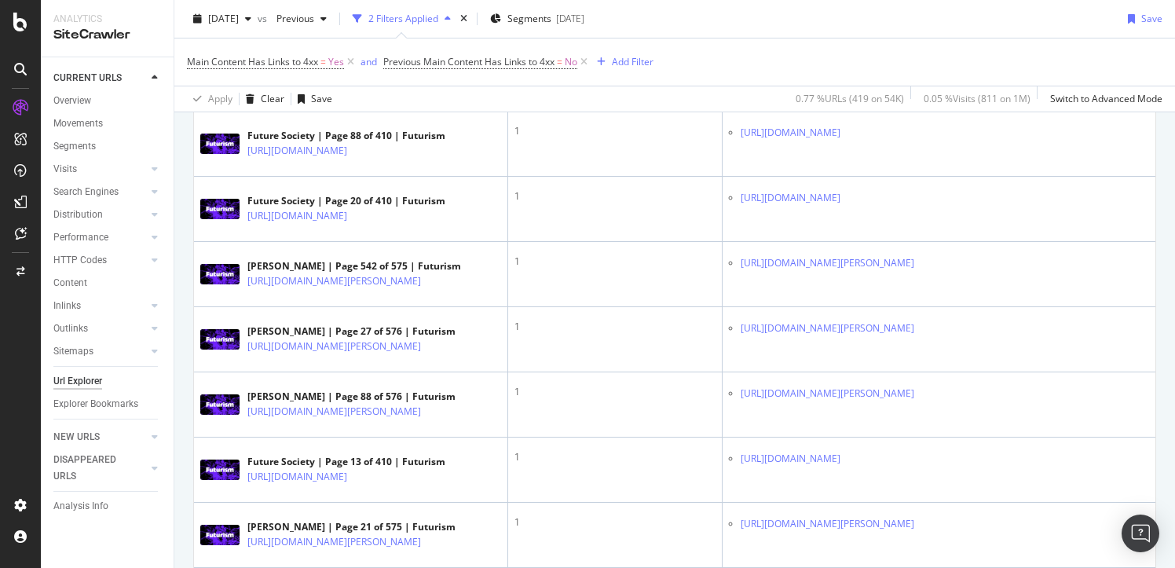
scroll to position [1020, 0]
